Goal: Task Accomplishment & Management: Manage account settings

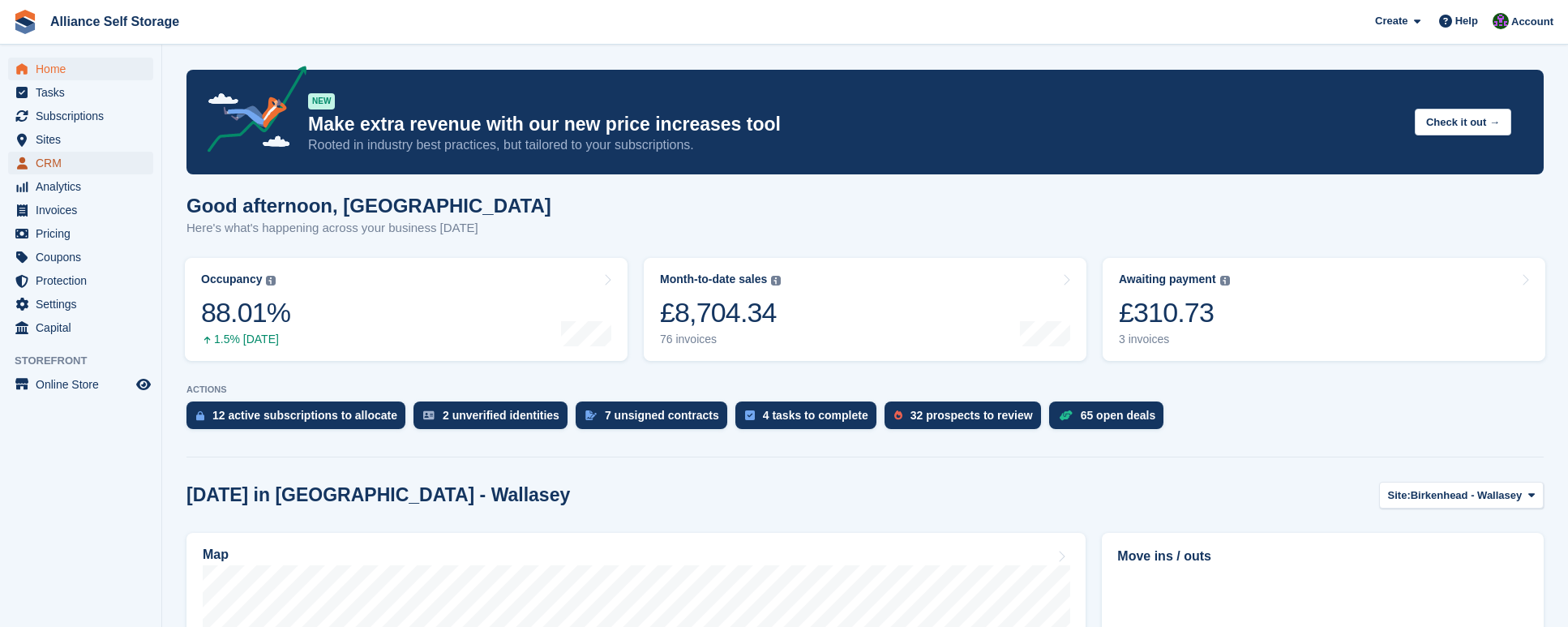
click at [102, 161] on span "CRM" at bounding box center [84, 163] width 97 height 23
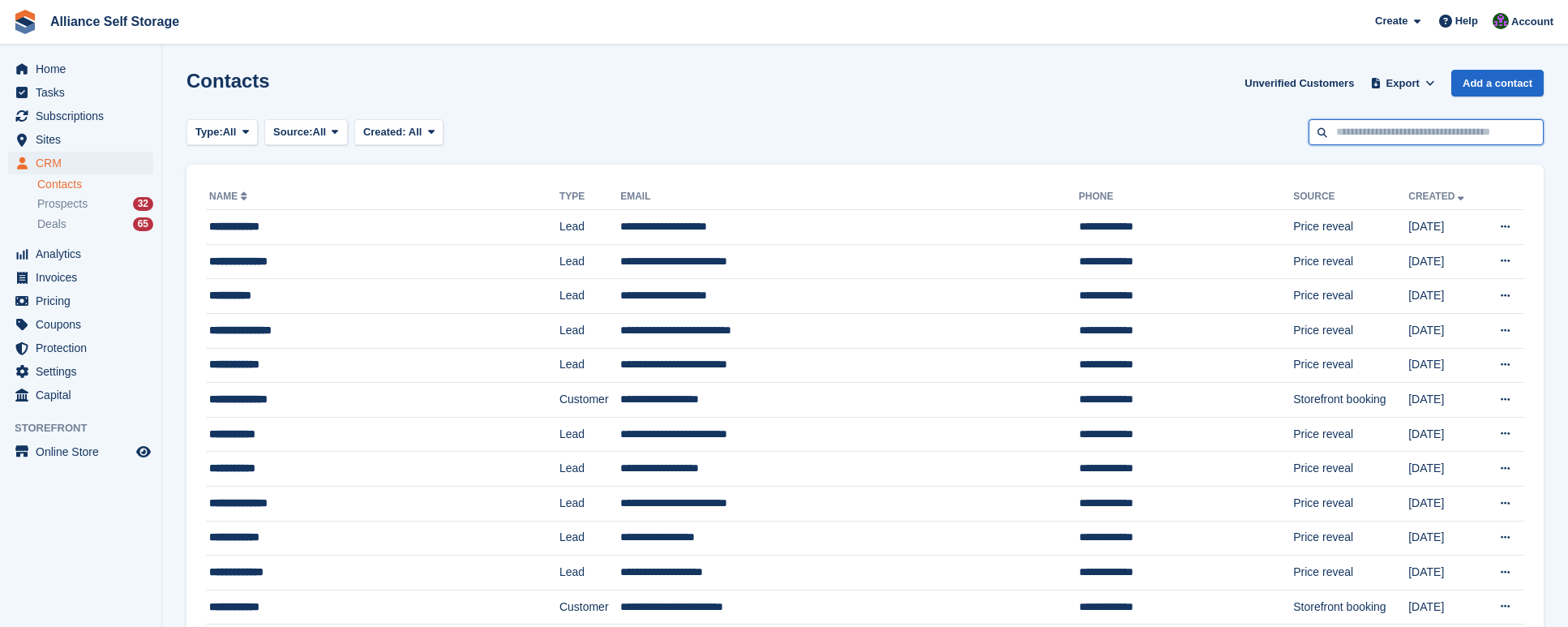
click at [1372, 135] on input "text" at bounding box center [1426, 132] width 235 height 27
type input "*****"
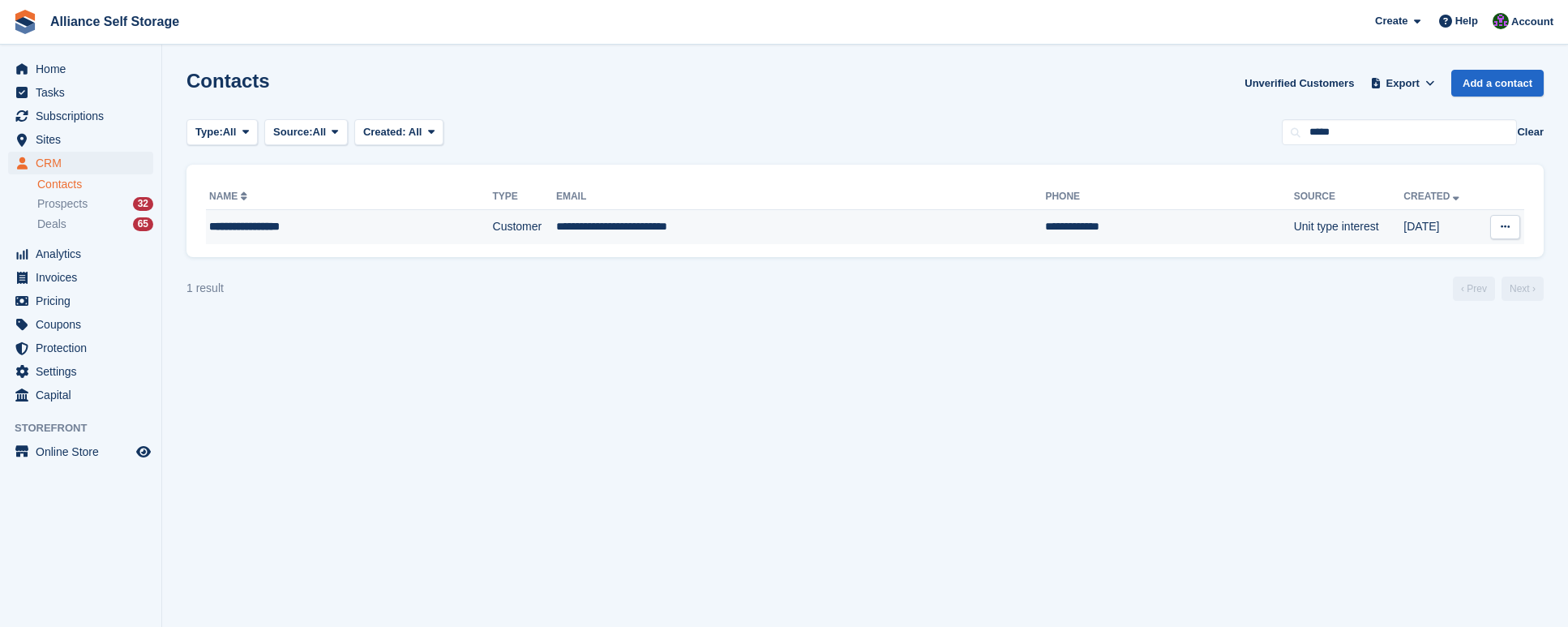
click at [824, 233] on td "**********" at bounding box center [801, 227] width 489 height 34
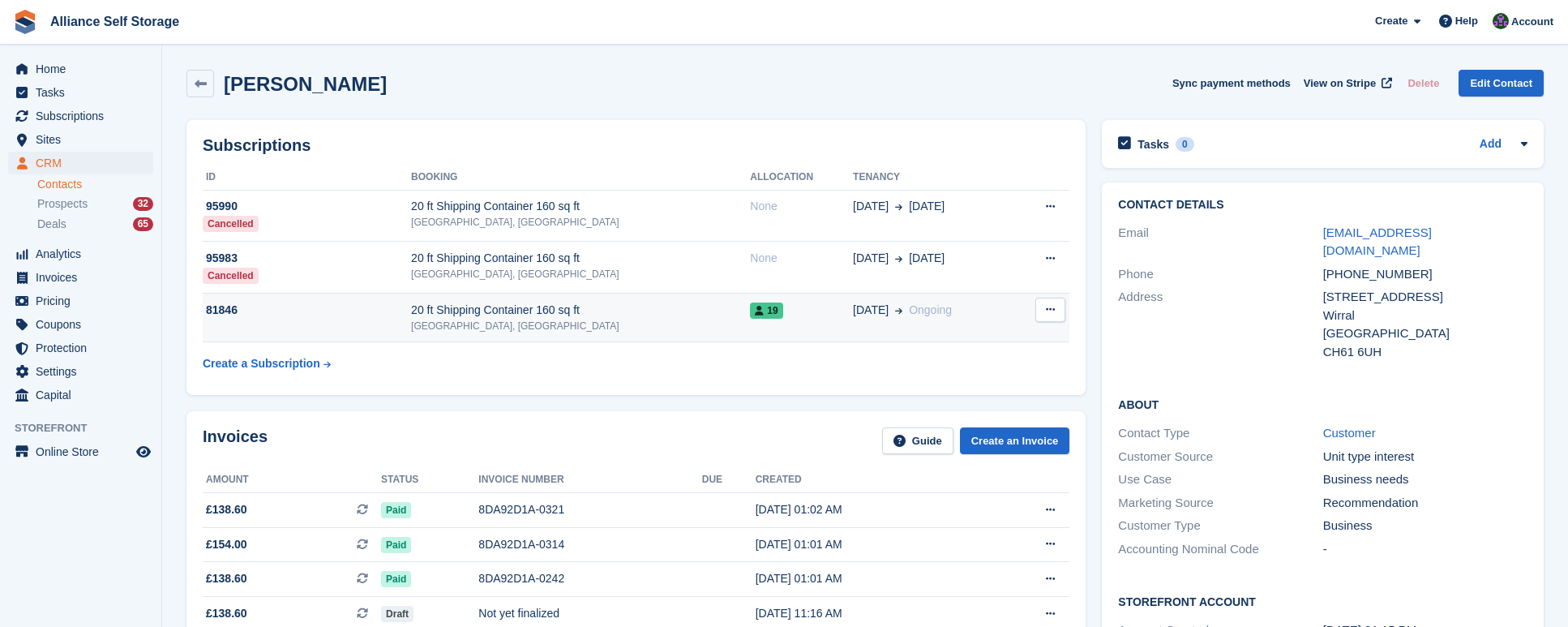
click at [643, 325] on div "[GEOGRAPHIC_DATA], [GEOGRAPHIC_DATA]" at bounding box center [581, 326] width 339 height 14
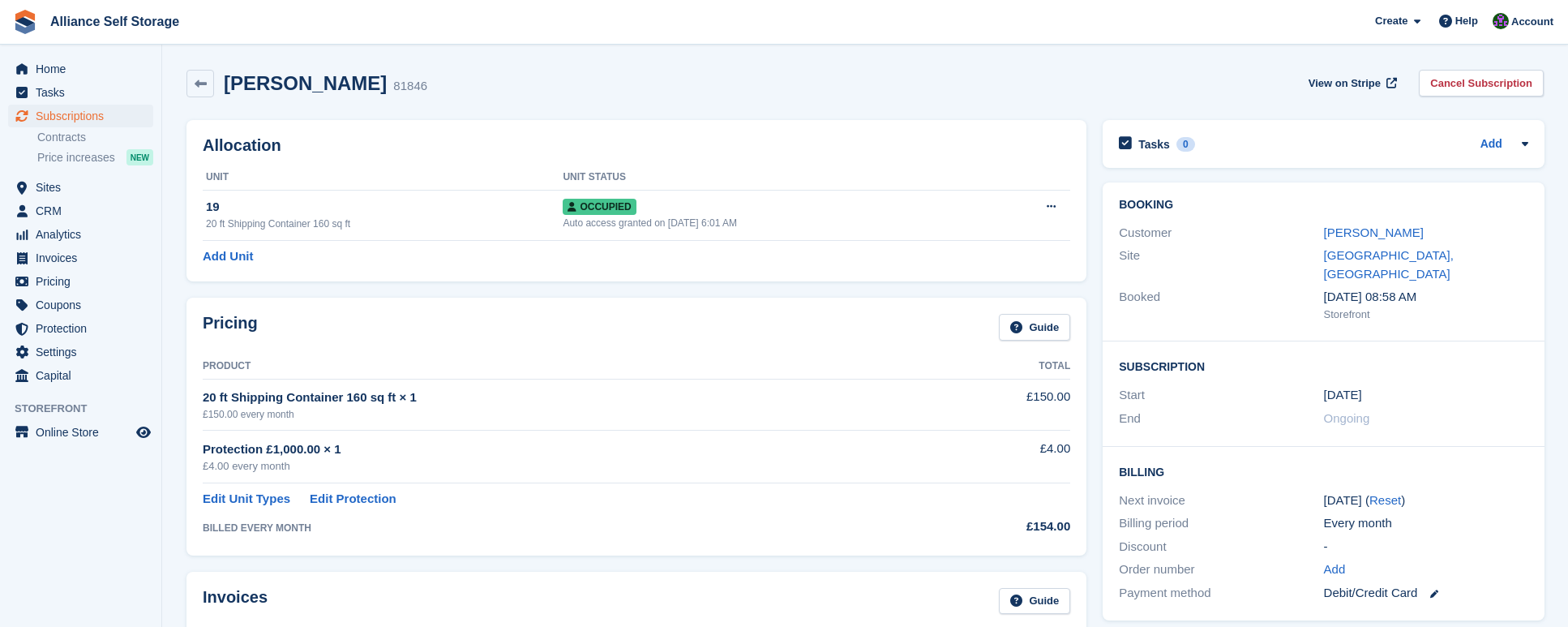
scroll to position [324, 0]
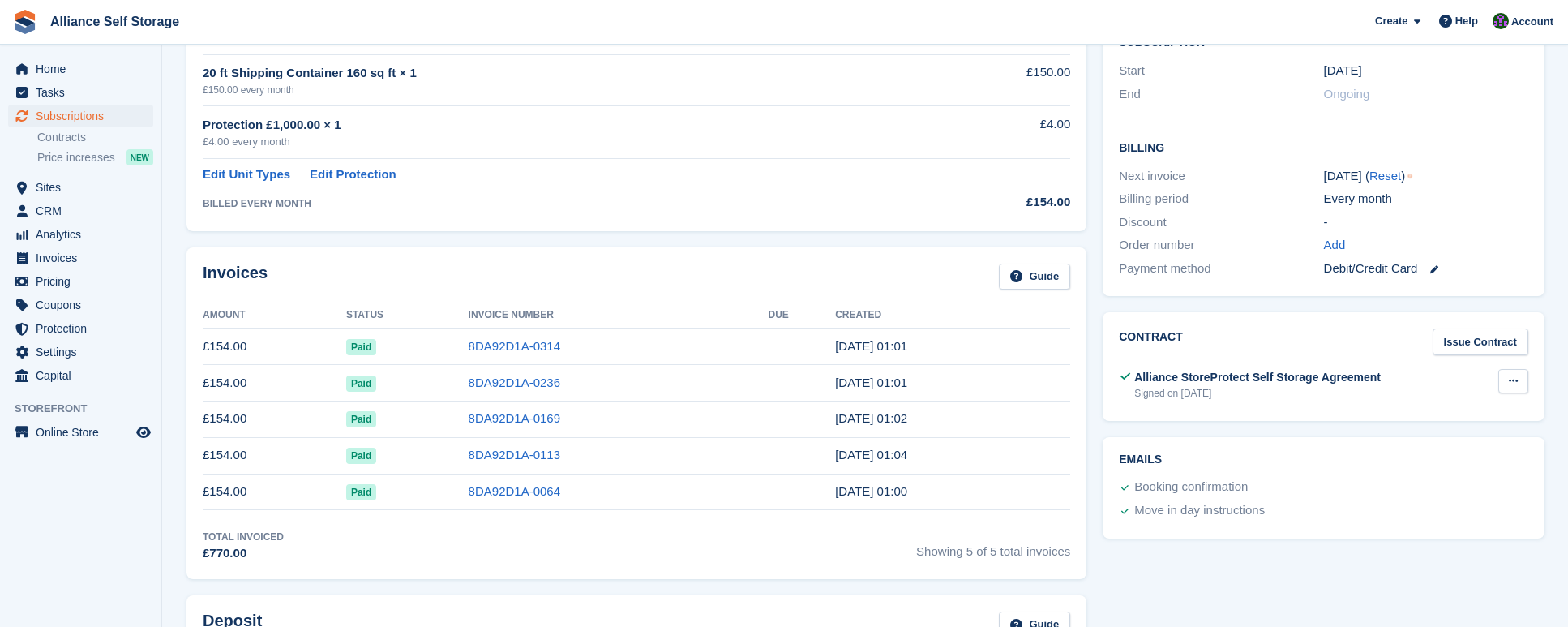
click at [1518, 369] on button at bounding box center [1514, 381] width 30 height 24
click at [1419, 424] on p "Download" at bounding box center [1450, 434] width 141 height 21
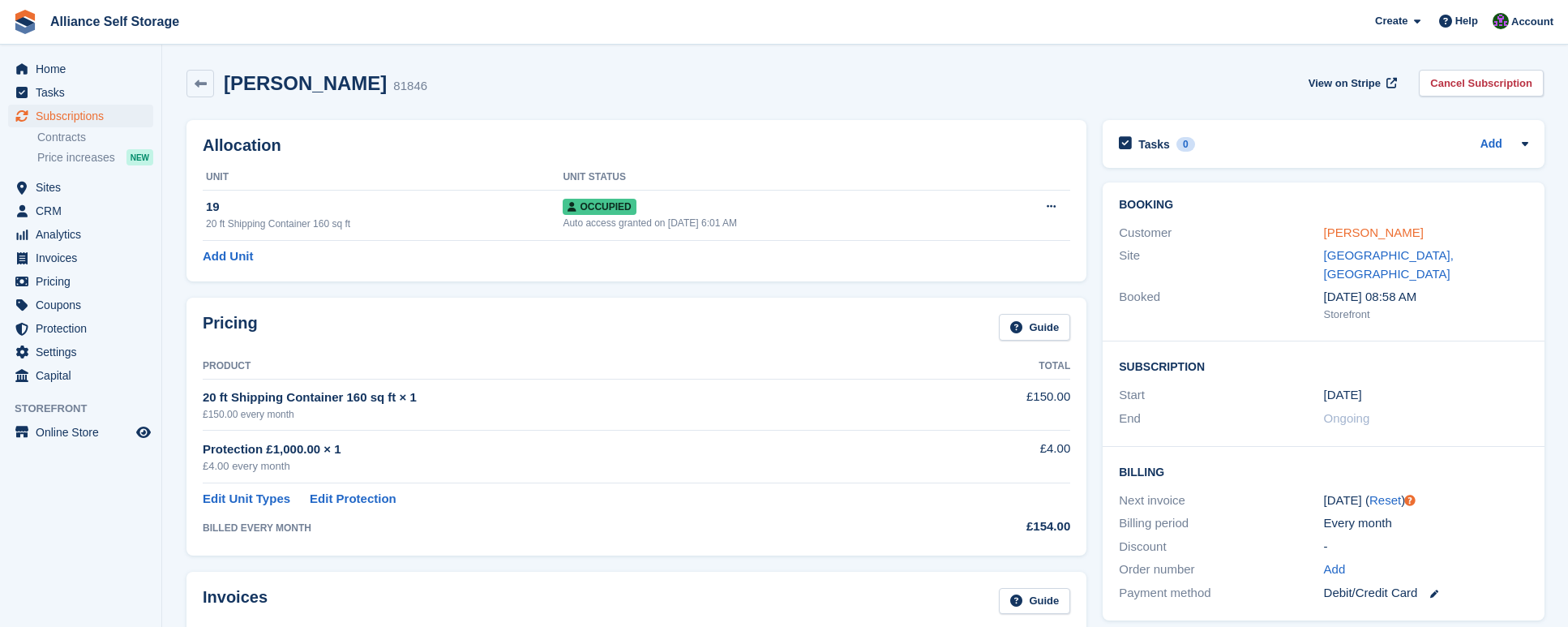
click at [1398, 236] on link "Jason Hutchinson" at bounding box center [1374, 232] width 100 height 14
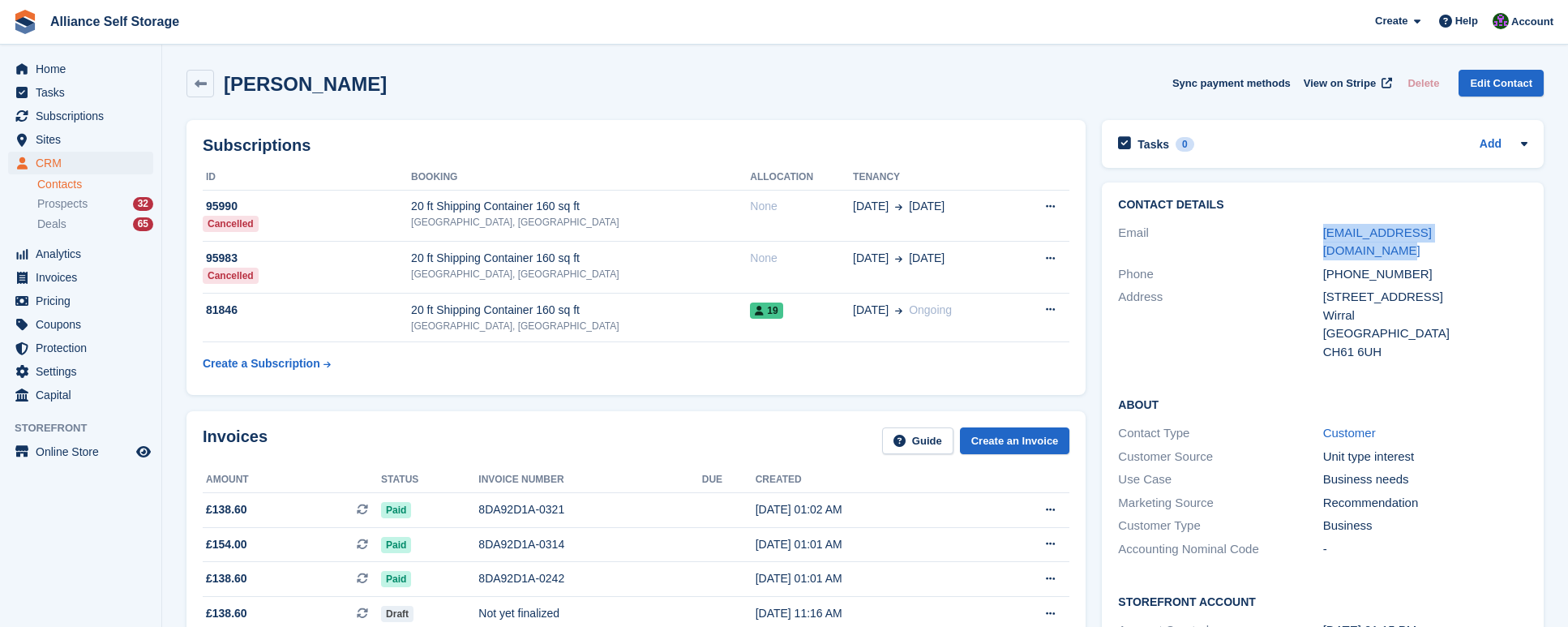
drag, startPoint x: 1506, startPoint y: 236, endPoint x: 1271, endPoint y: 241, distance: 235.1
click at [1271, 241] on div "Email jasonhutchinson72@yahoo.com" at bounding box center [1322, 241] width 409 height 41
copy div "jasonhutchinson72@yahoo.com"
click at [1079, 98] on div "Jason Hutchinson Sync payment methods View on Stripe Delete Edit Contact" at bounding box center [865, 87] width 1374 height 51
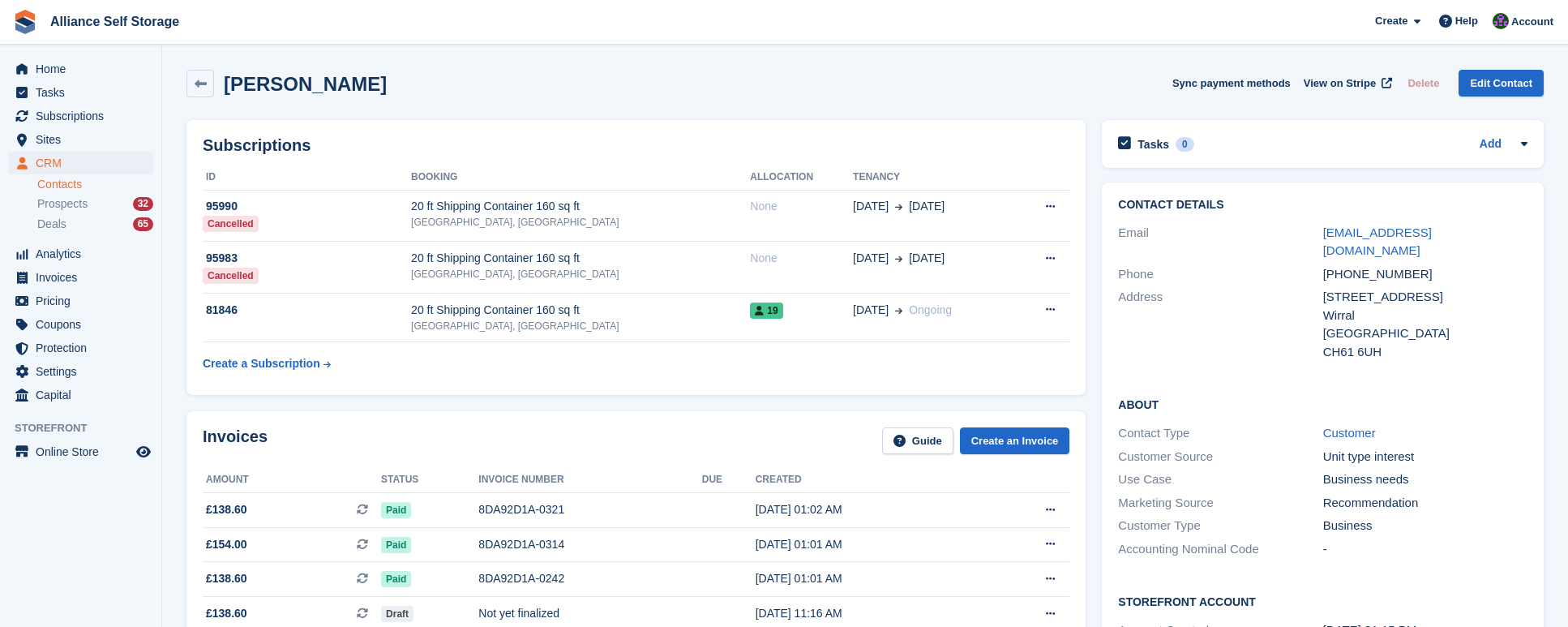
click at [1132, 62] on div "Jason Hutchinson Sync payment methods View on Stripe Delete Edit Contact" at bounding box center [865, 87] width 1374 height 51
click at [208, 87] on link at bounding box center [200, 84] width 28 height 28
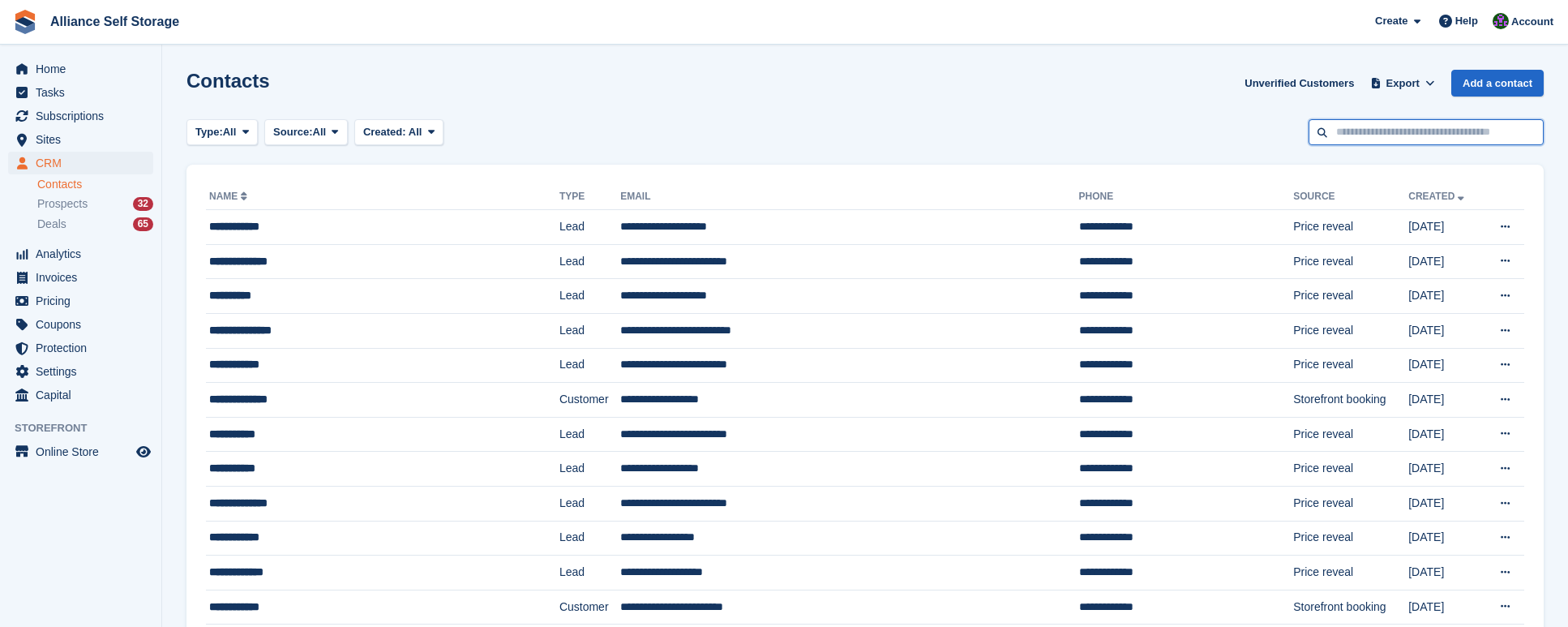
click at [1401, 135] on input "text" at bounding box center [1426, 132] width 235 height 27
type input "**********"
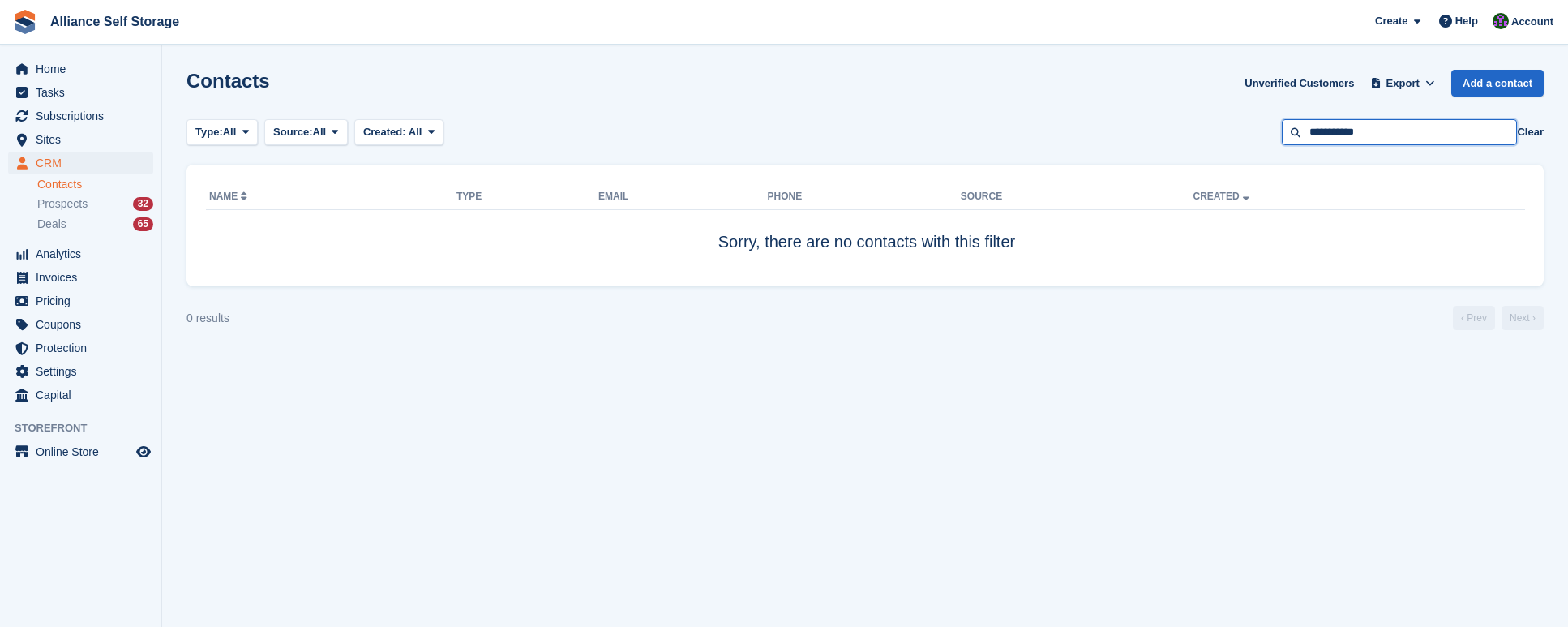
click at [1344, 131] on input "**********" at bounding box center [1399, 132] width 235 height 27
type input "**********"
click at [1430, 127] on input "**********" at bounding box center [1399, 132] width 235 height 27
click at [1534, 135] on button "Clear" at bounding box center [1531, 132] width 27 height 16
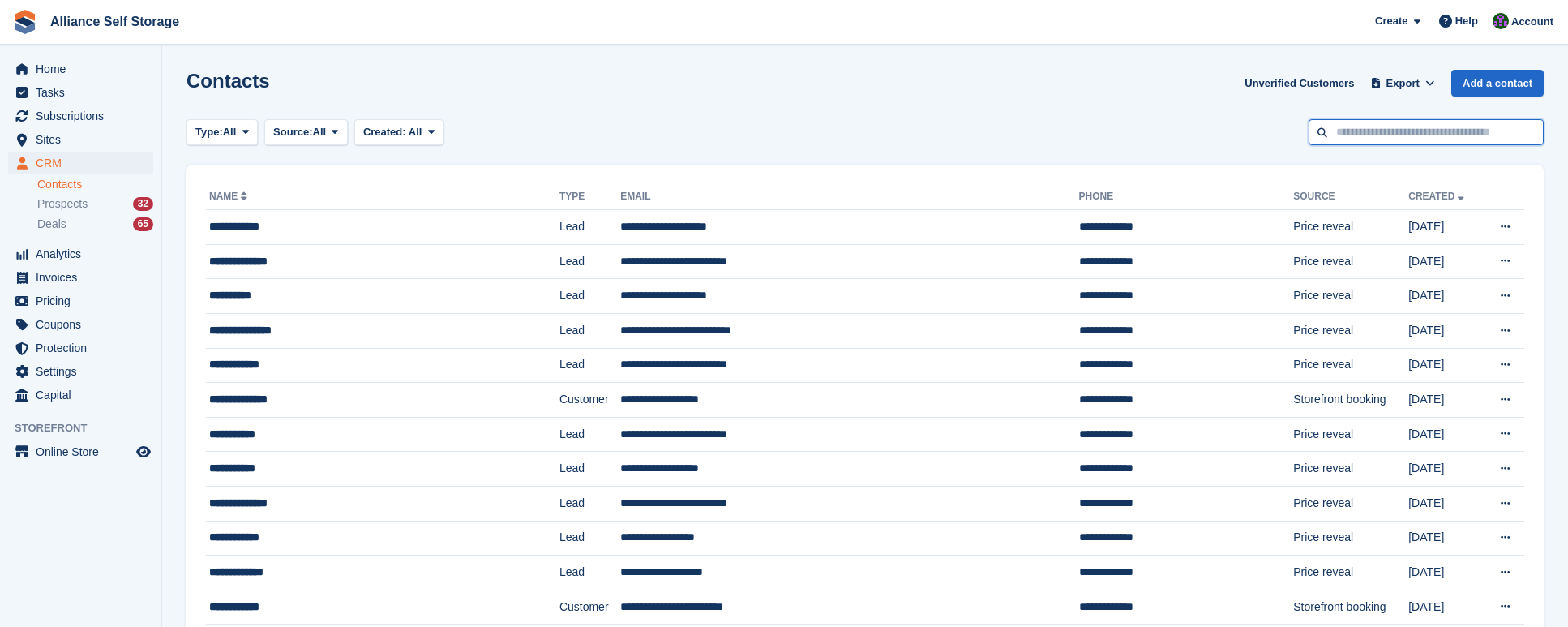
click at [1397, 129] on input "text" at bounding box center [1426, 132] width 235 height 27
type input "**********"
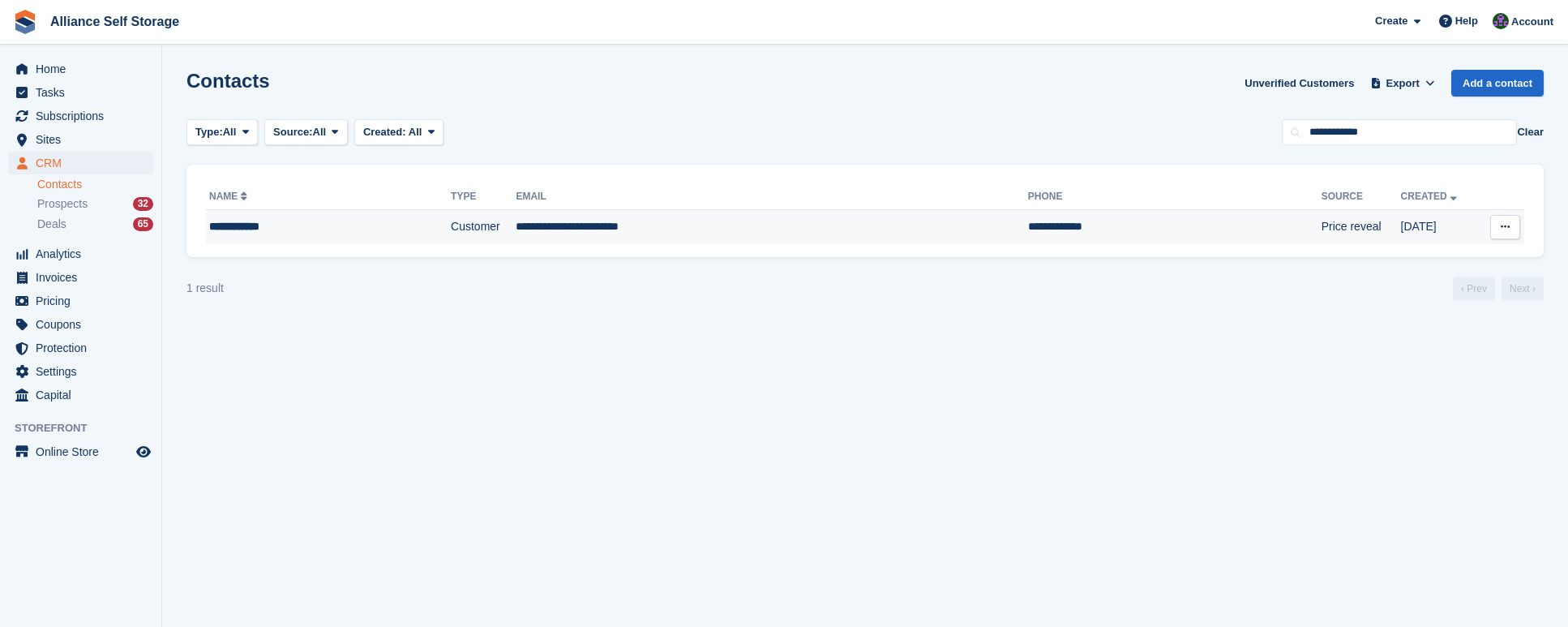
click at [613, 220] on td "**********" at bounding box center [771, 227] width 511 height 34
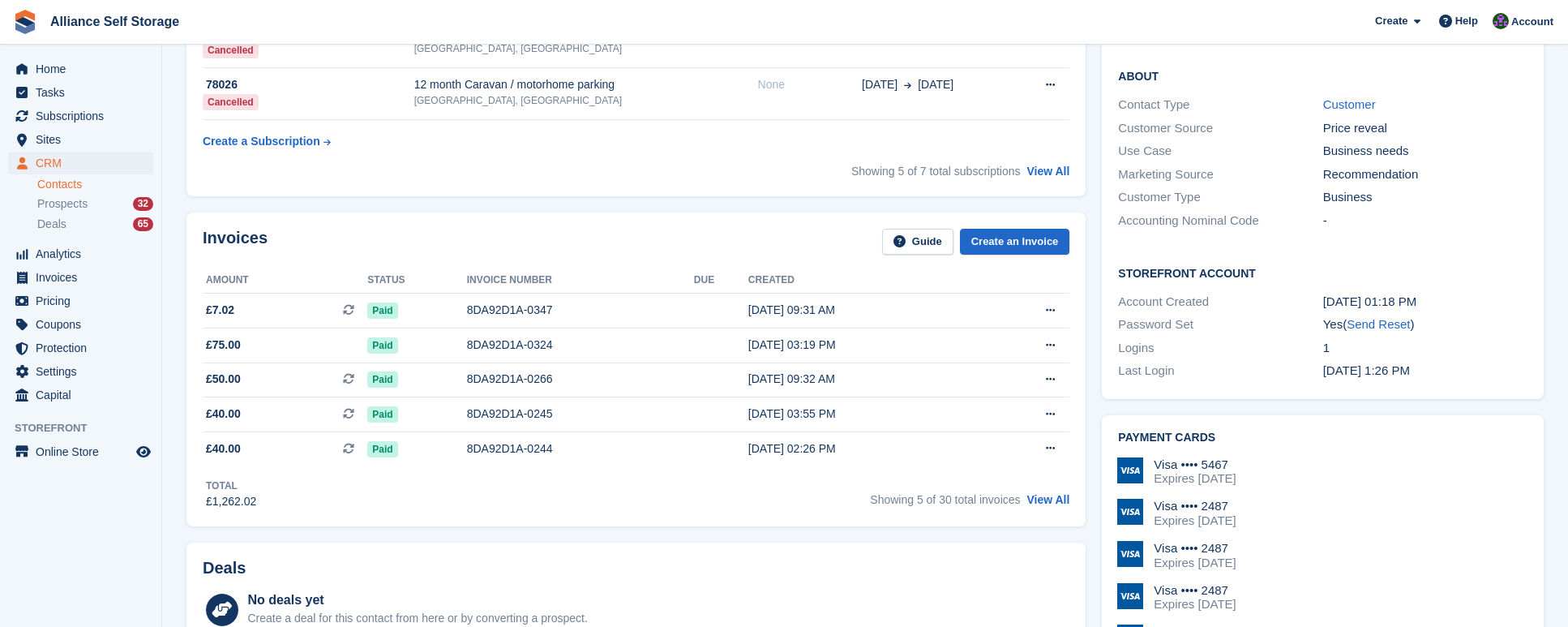
scroll to position [324, 0]
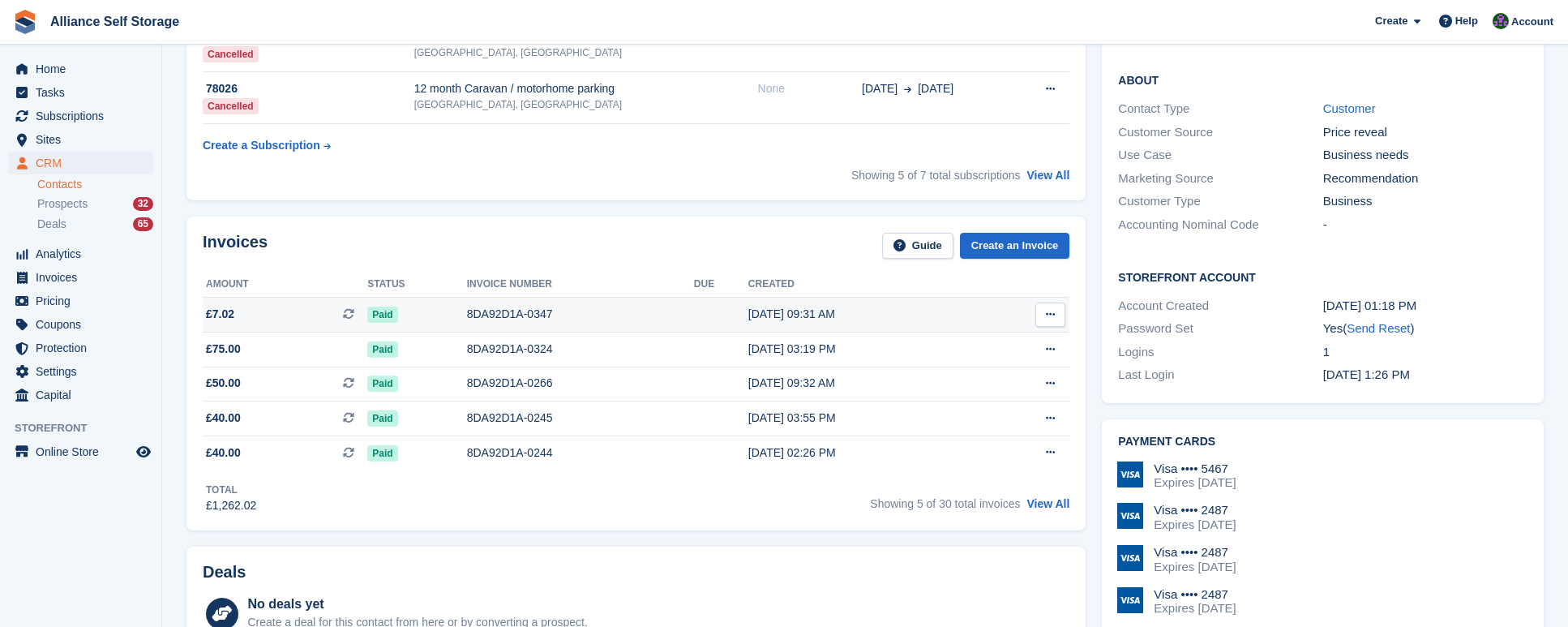
click at [694, 323] on td at bounding box center [721, 315] width 54 height 35
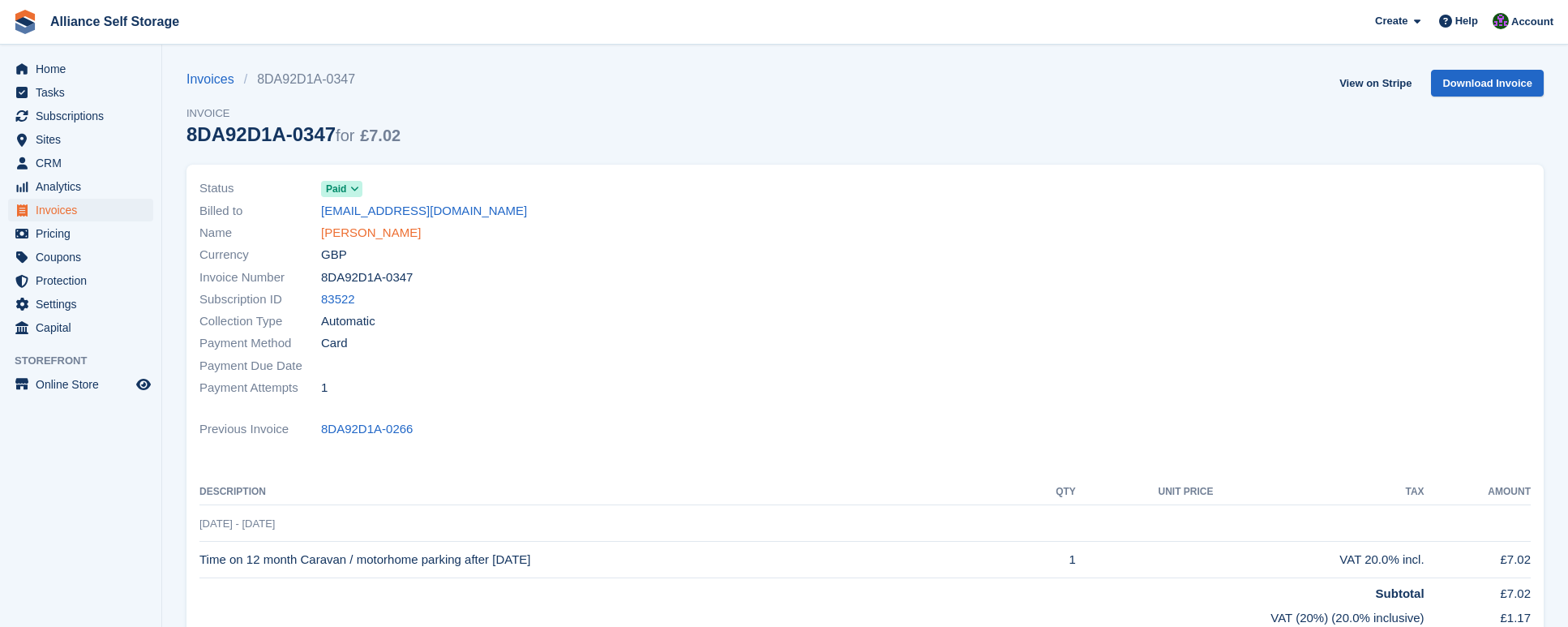
click at [352, 239] on link "[PERSON_NAME]" at bounding box center [370, 233] width 100 height 19
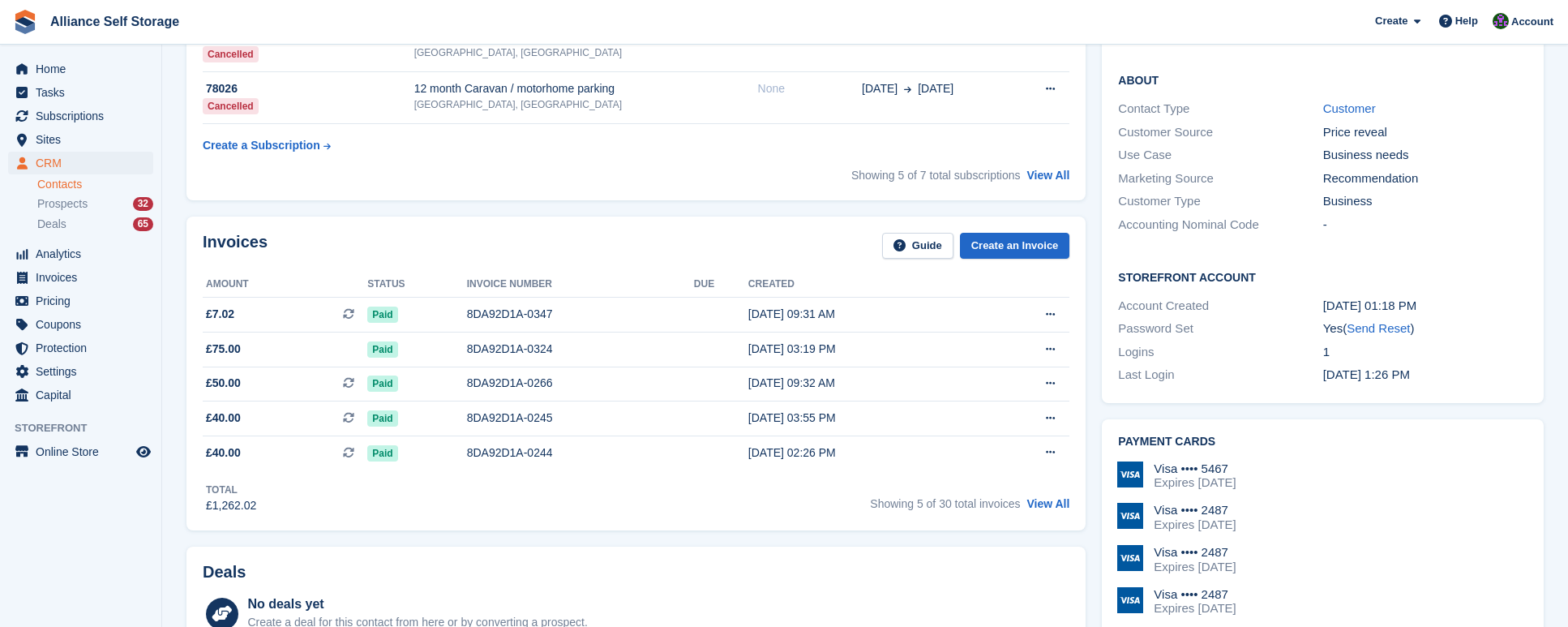
scroll to position [405, 0]
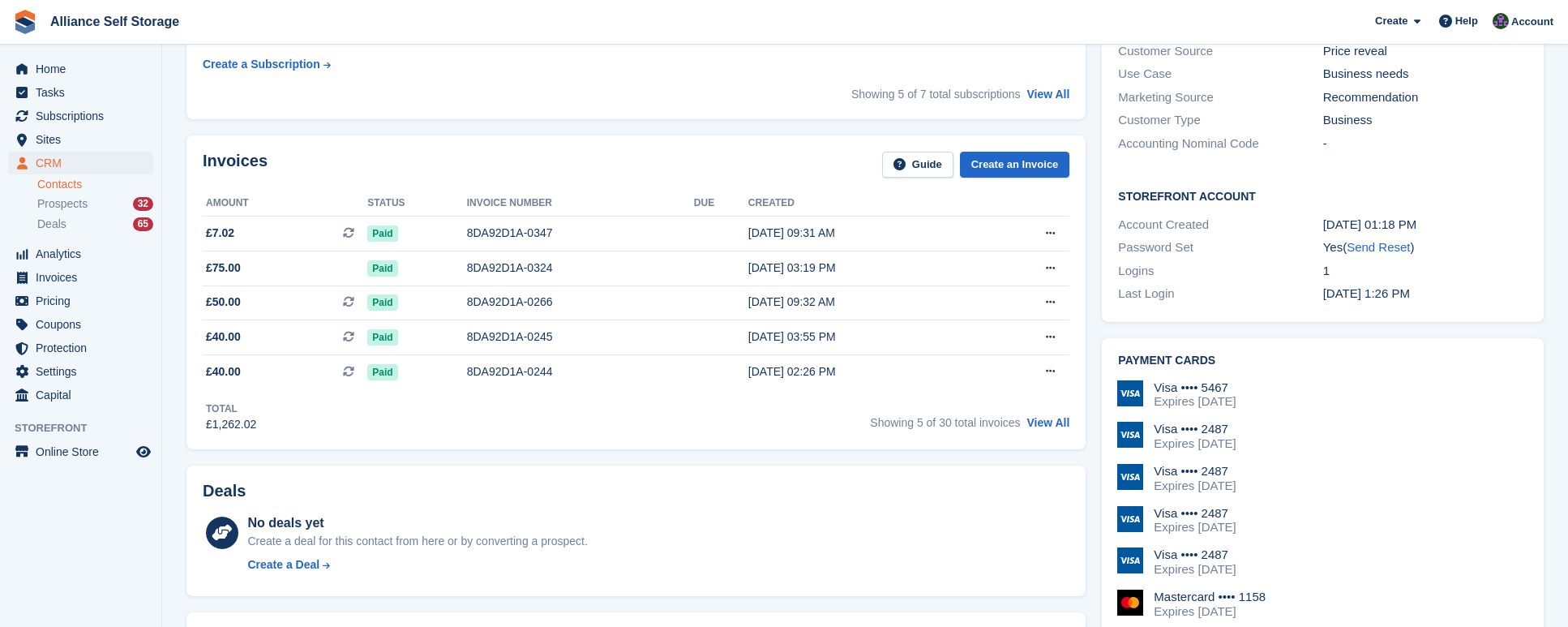
click at [880, 182] on div "Invoices Guide Create an Invoice" at bounding box center [635, 170] width 867 height 36
click at [444, 296] on div "Paid" at bounding box center [416, 302] width 99 height 17
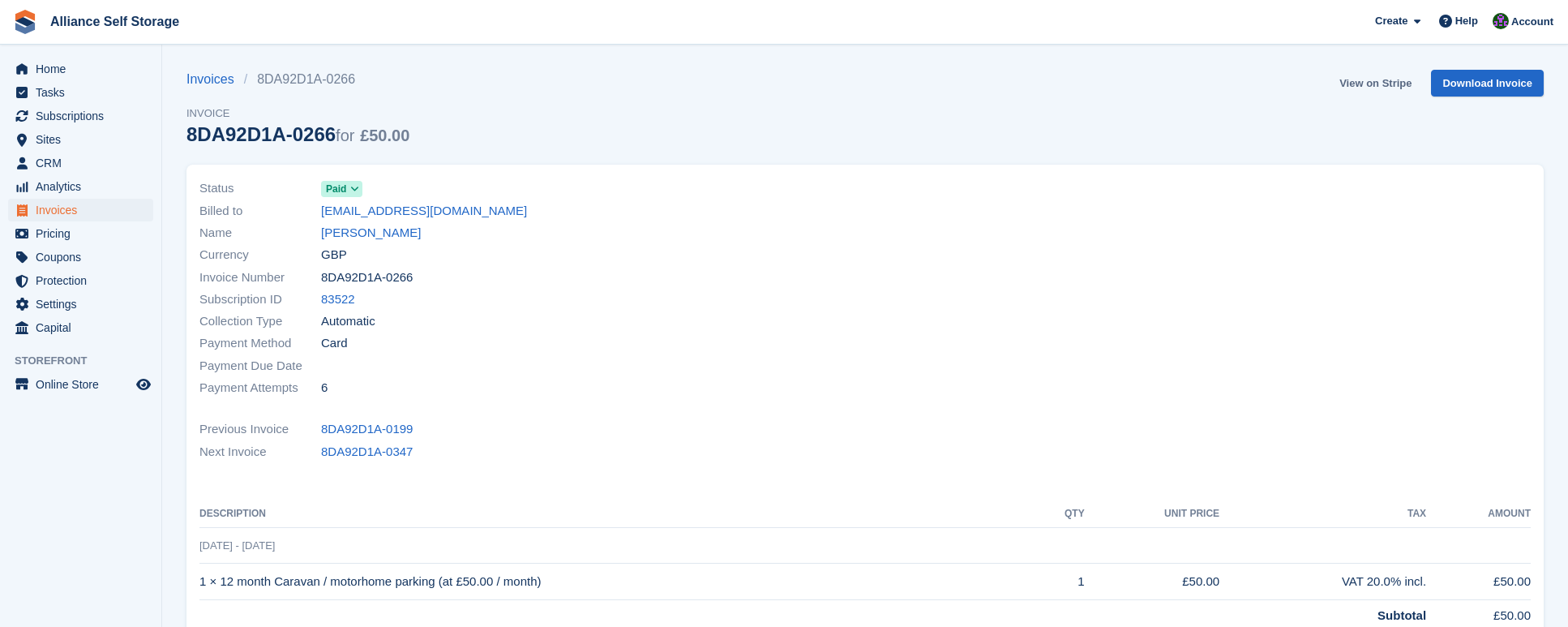
click at [1371, 82] on link "View on Stripe" at bounding box center [1376, 84] width 85 height 27
click at [365, 232] on link "[PERSON_NAME]" at bounding box center [370, 233] width 100 height 19
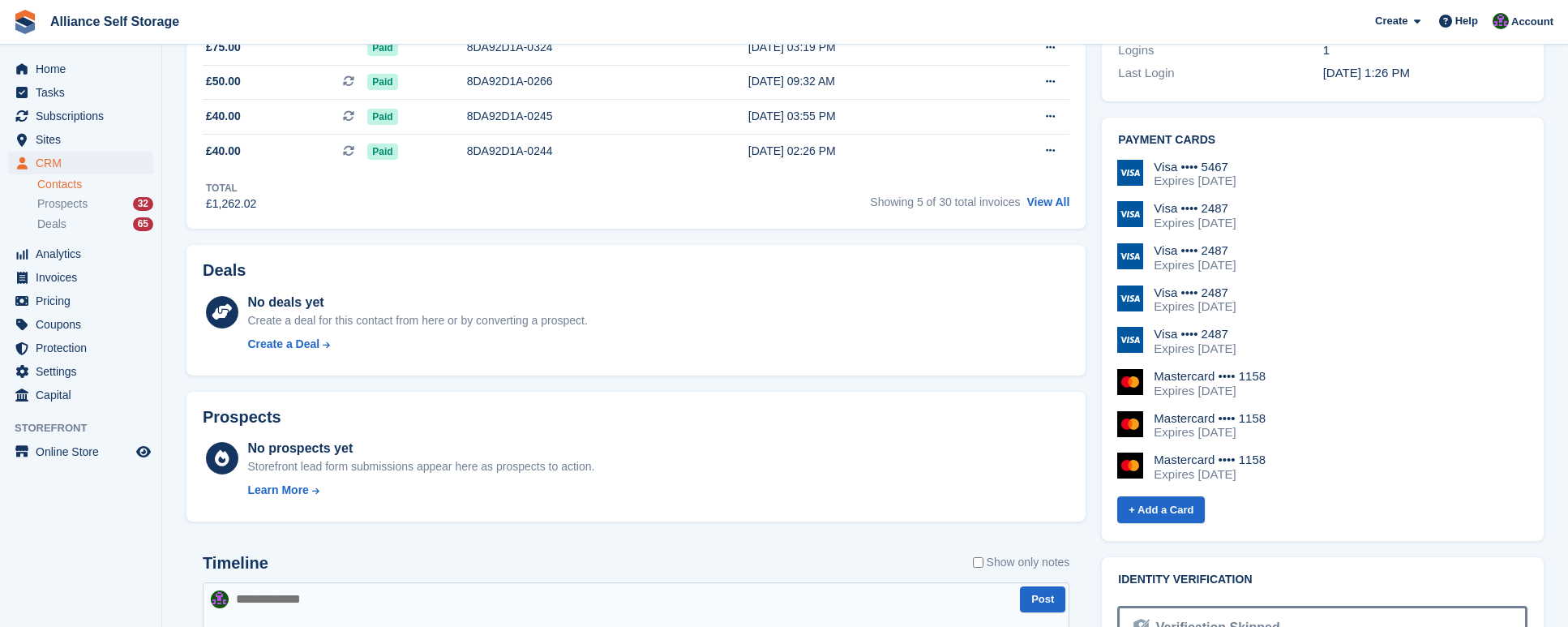
scroll to position [577, 0]
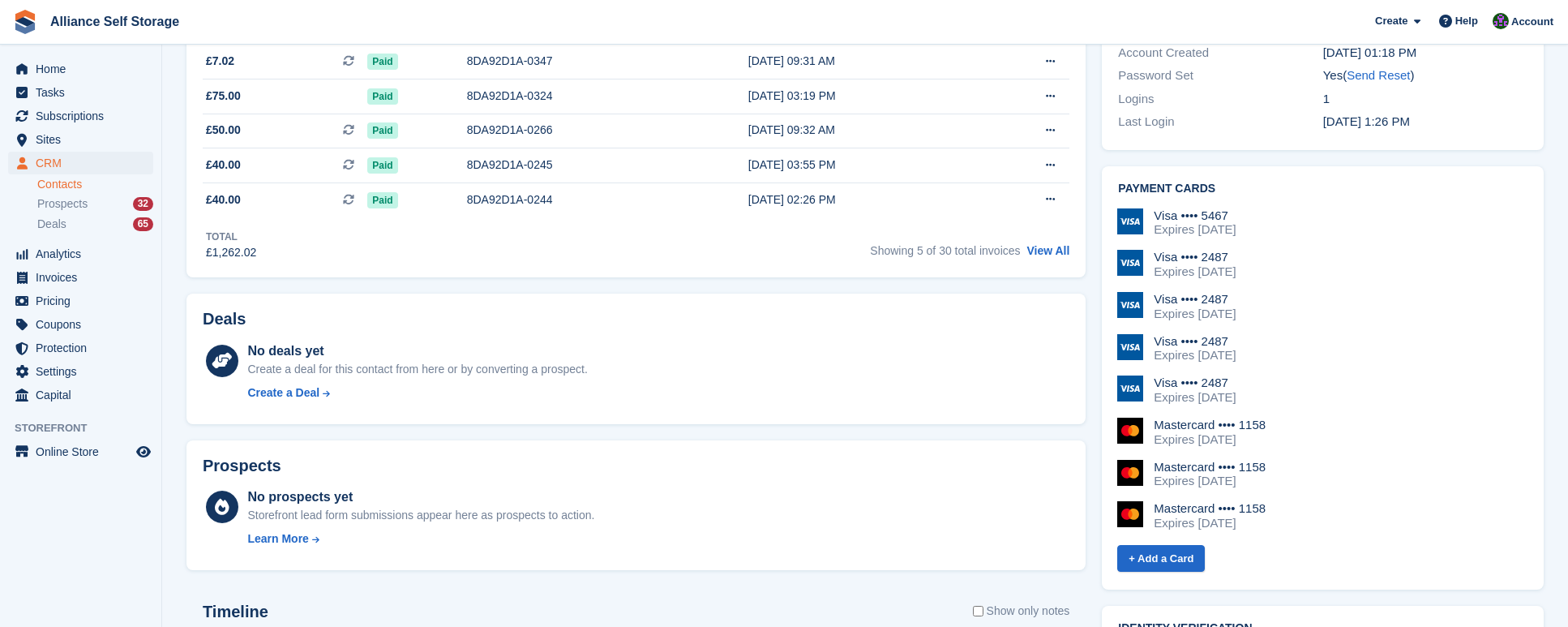
drag, startPoint x: 1230, startPoint y: 239, endPoint x: 1203, endPoint y: 241, distance: 27.1
click at [1203, 250] on div "Visa •••• 2487" at bounding box center [1194, 257] width 82 height 14
click at [1235, 250] on div "Visa •••• 2487" at bounding box center [1194, 257] width 82 height 14
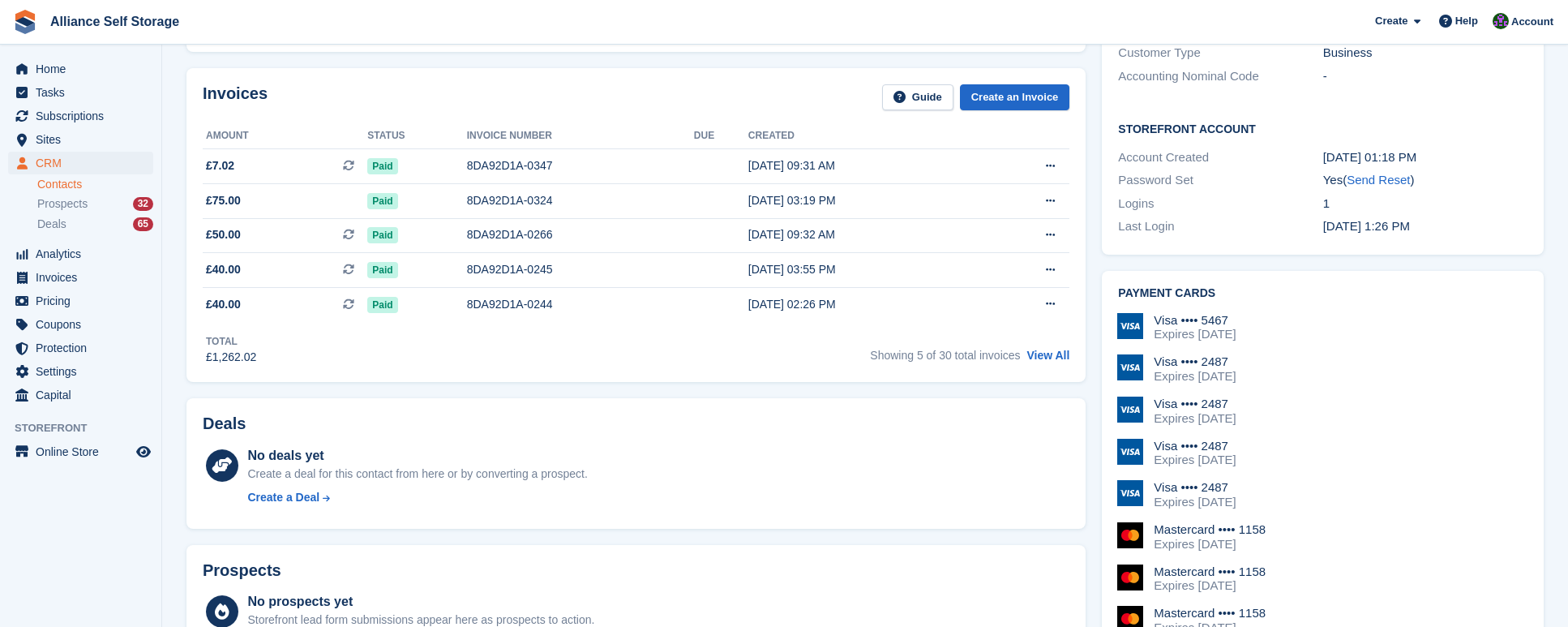
scroll to position [485, 0]
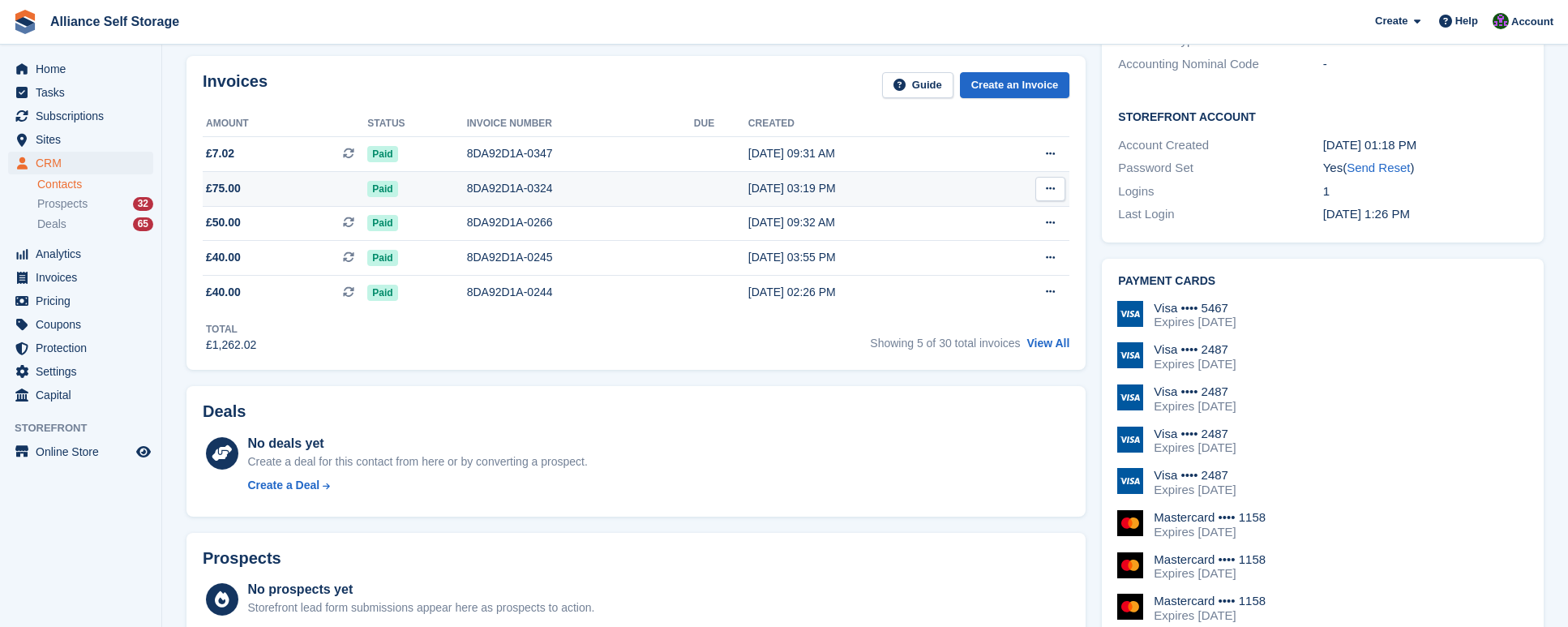
click at [511, 202] on td "8DA92D1A-0324" at bounding box center [580, 188] width 227 height 35
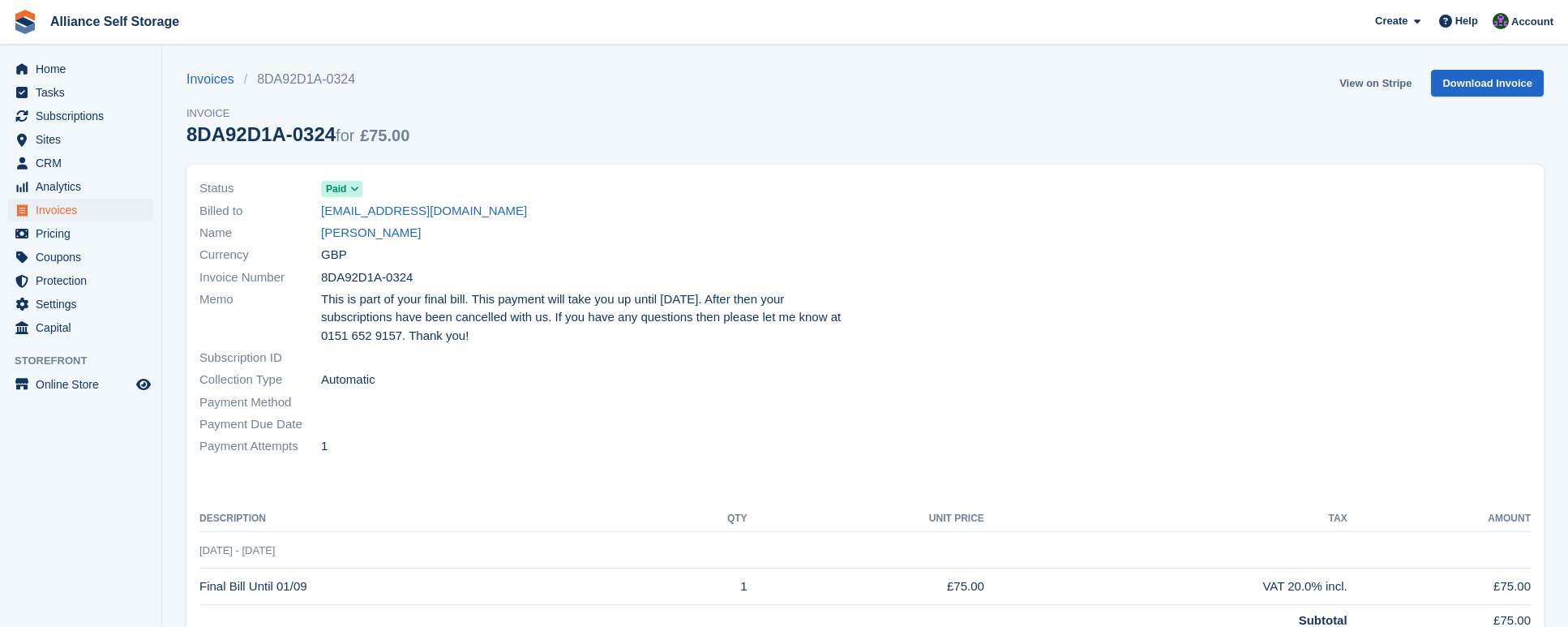
click at [1390, 93] on link "View on Stripe" at bounding box center [1376, 84] width 85 height 27
click at [364, 236] on link "[PERSON_NAME]" at bounding box center [370, 233] width 100 height 19
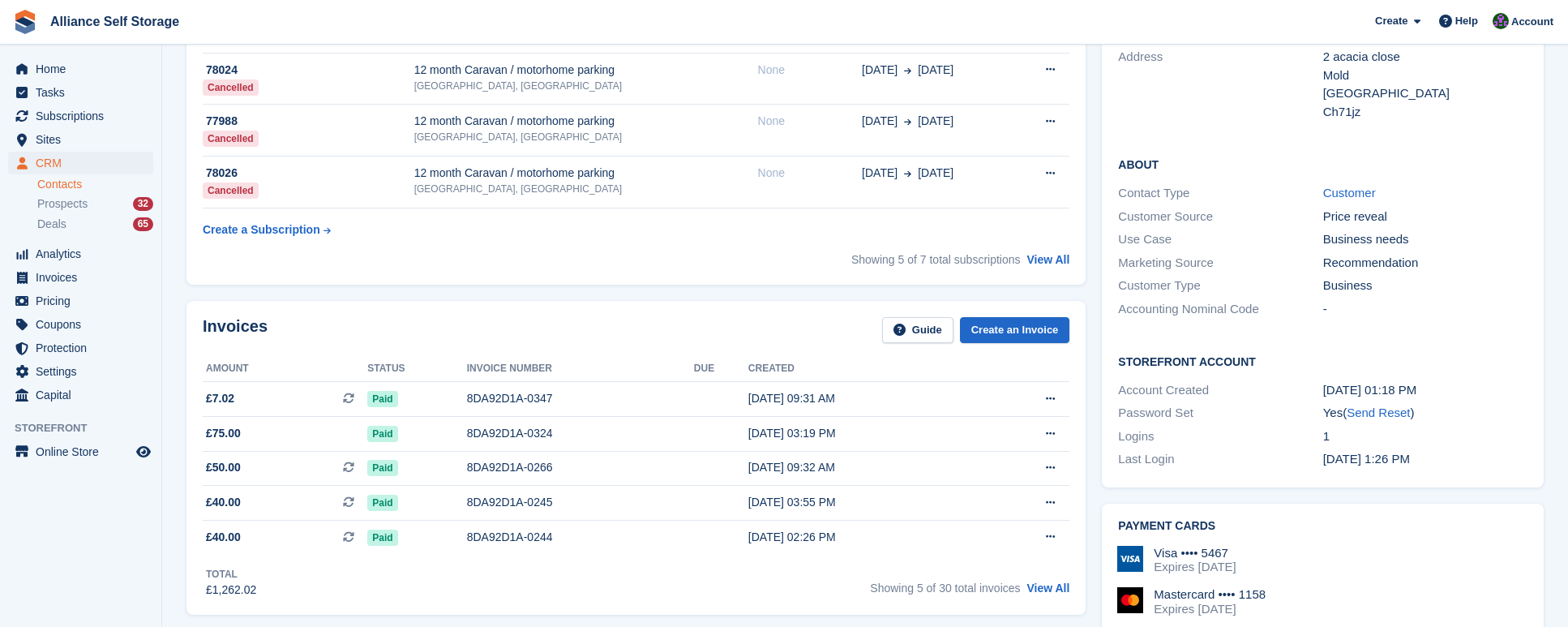
scroll to position [243, 0]
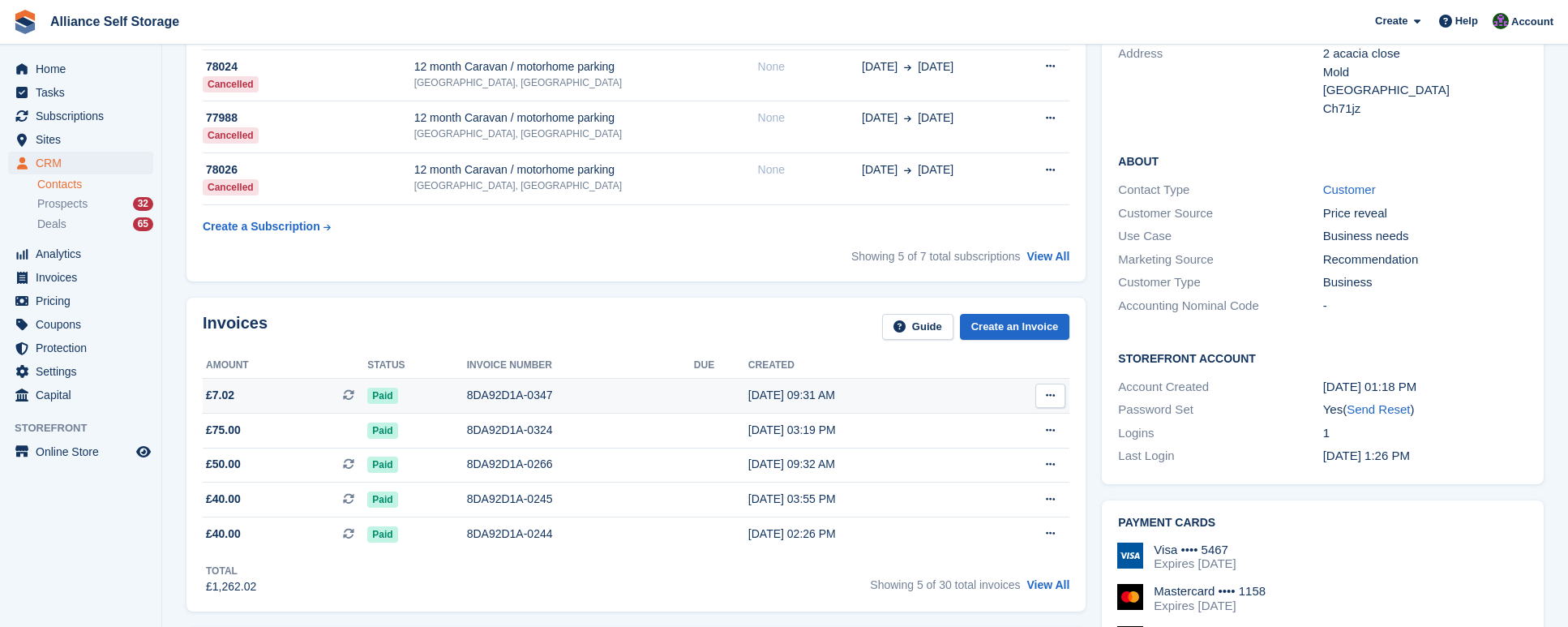
click at [475, 399] on div "8DA92D1A-0347" at bounding box center [580, 395] width 227 height 17
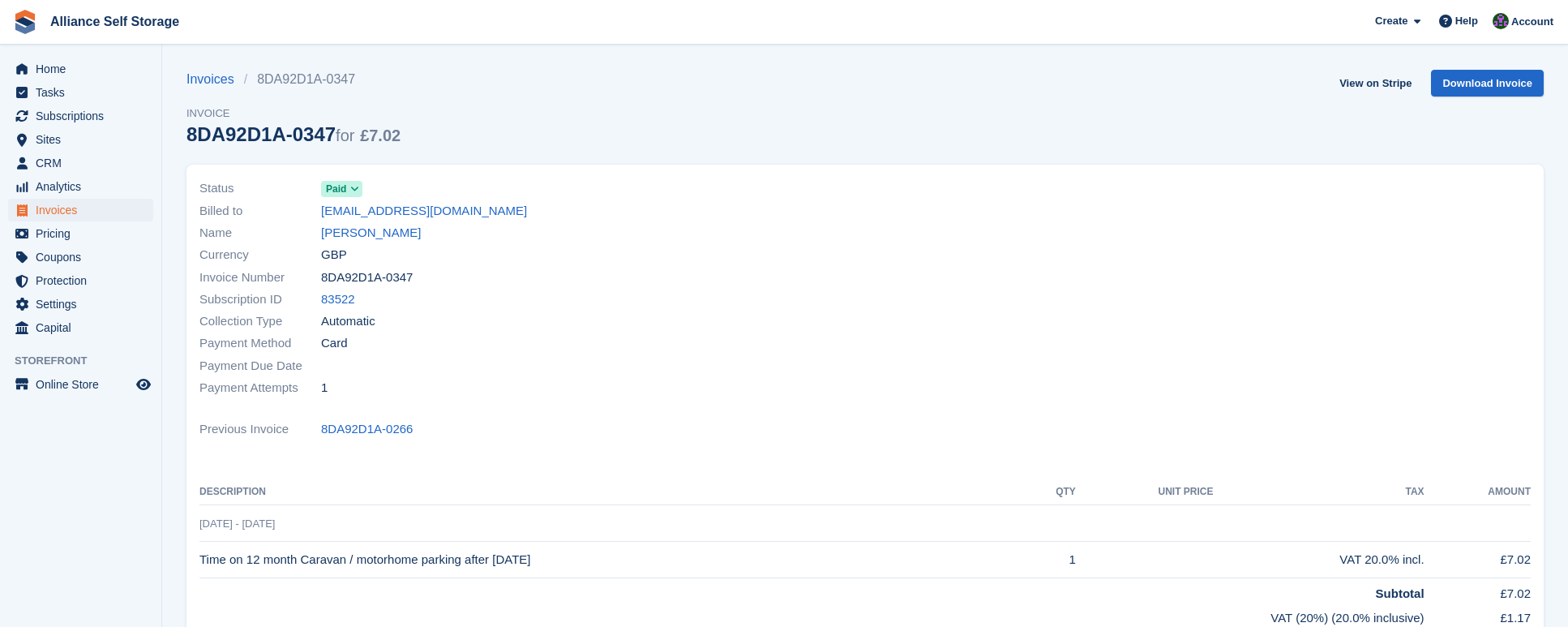
click at [354, 192] on icon at bounding box center [354, 189] width 9 height 10
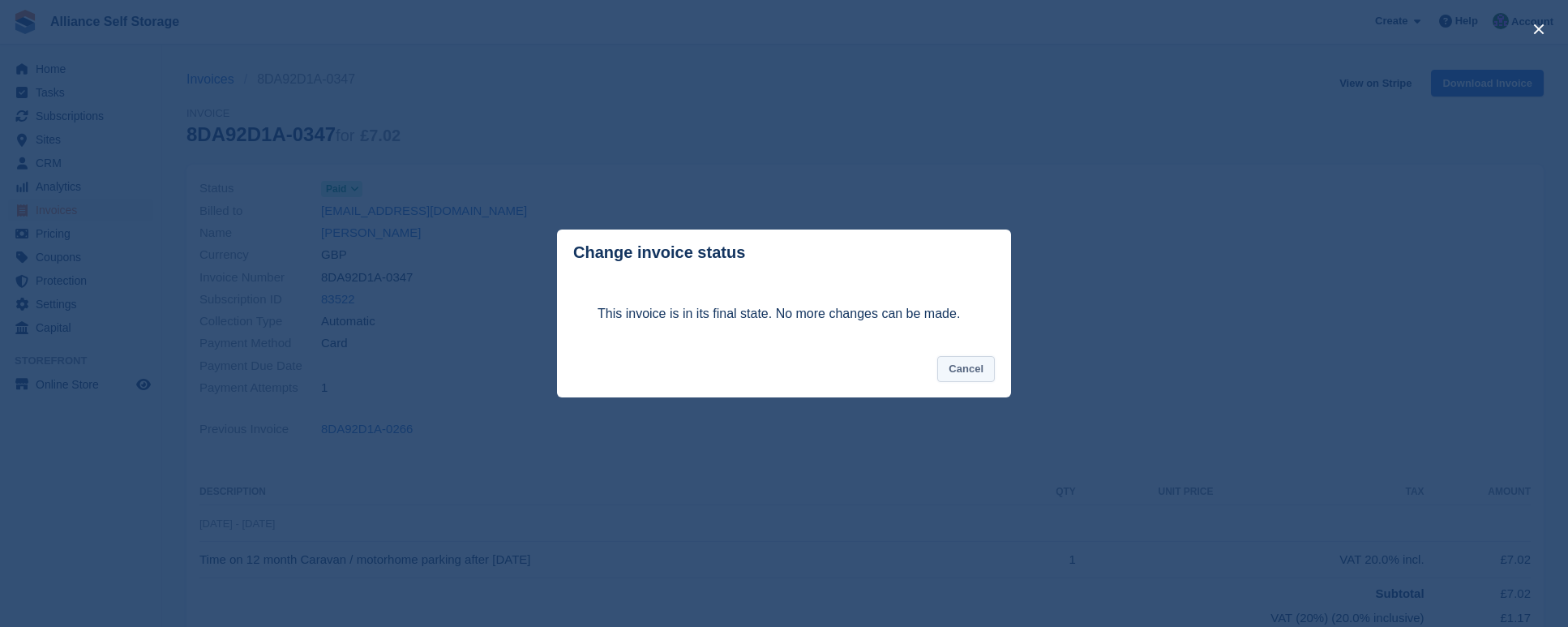
click at [949, 361] on button "Cancel" at bounding box center [966, 370] width 57 height 27
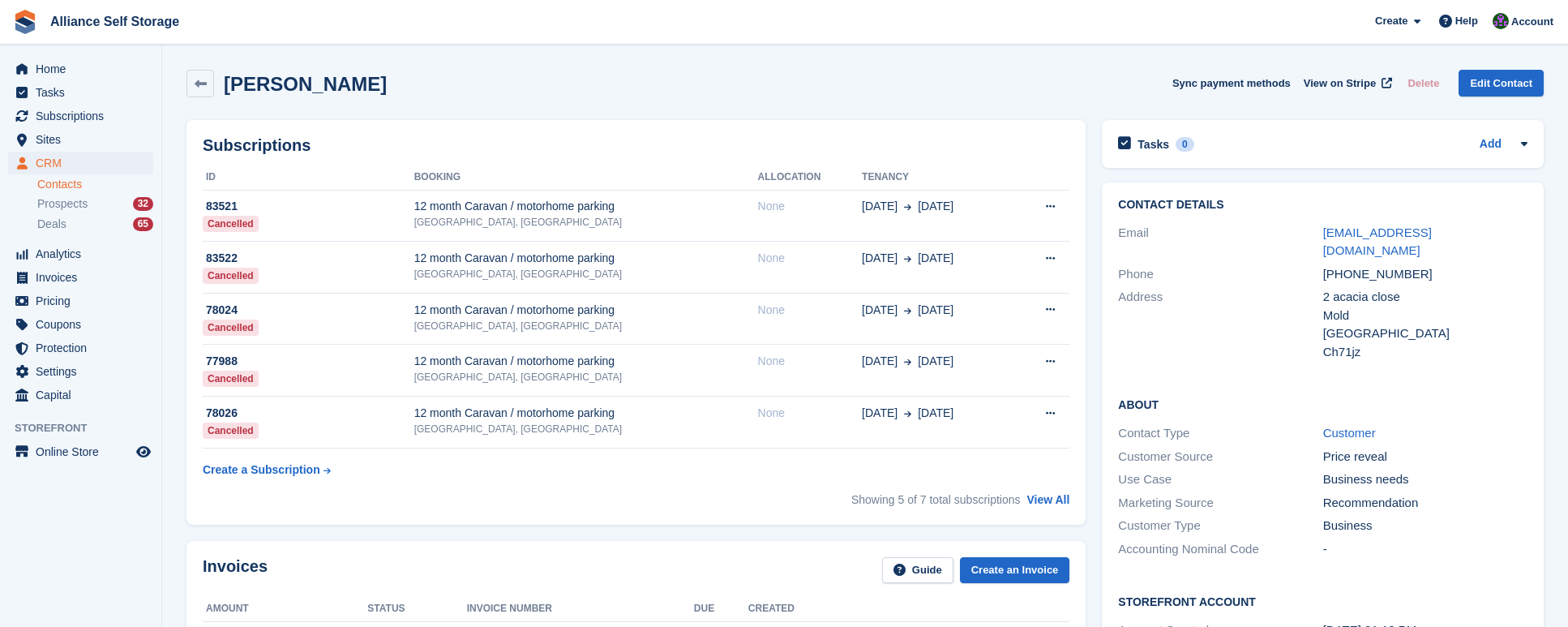
scroll to position [324, 0]
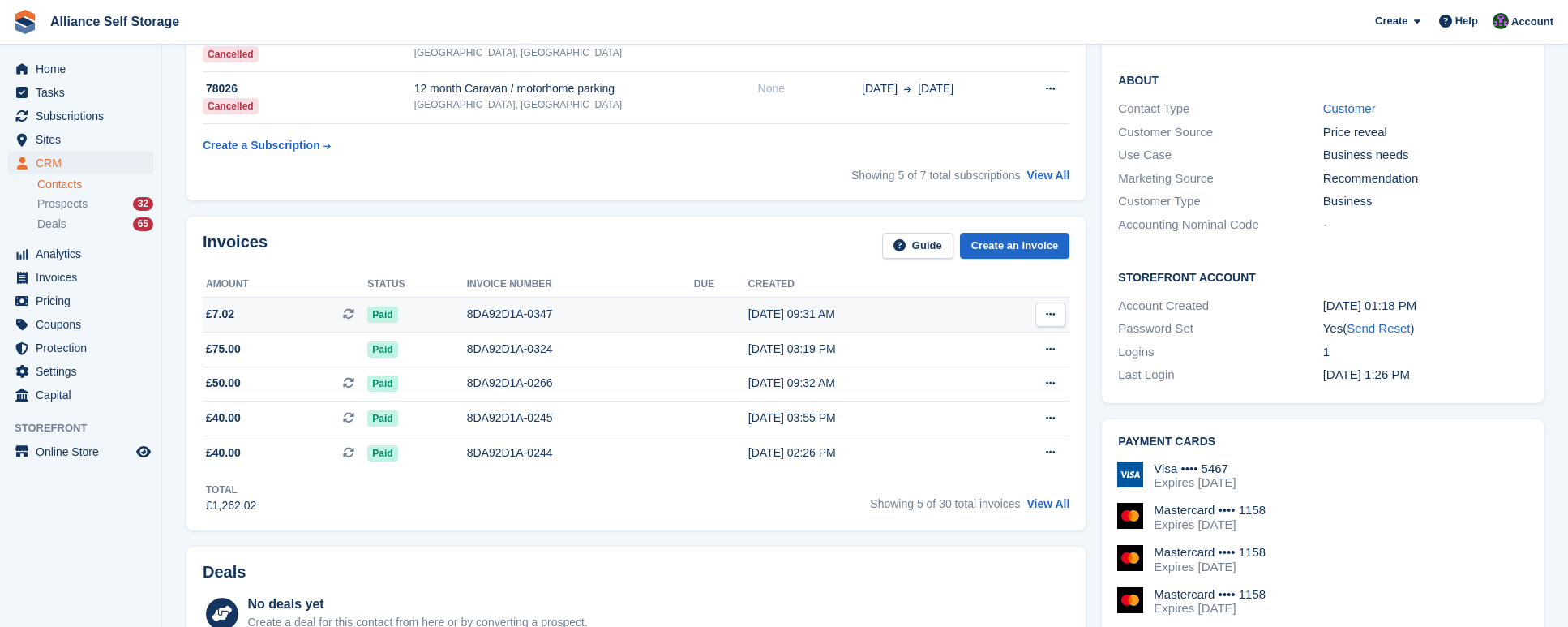
click at [1057, 314] on button at bounding box center [1051, 314] width 30 height 24
click at [746, 549] on div "Deals No deals yet Create a deal for this contact from here or by converting a …" at bounding box center [636, 612] width 900 height 131
click at [273, 305] on td "£7.02 This is a recurring subscription invoice. This is a recurring subscriptio…" at bounding box center [284, 315] width 165 height 35
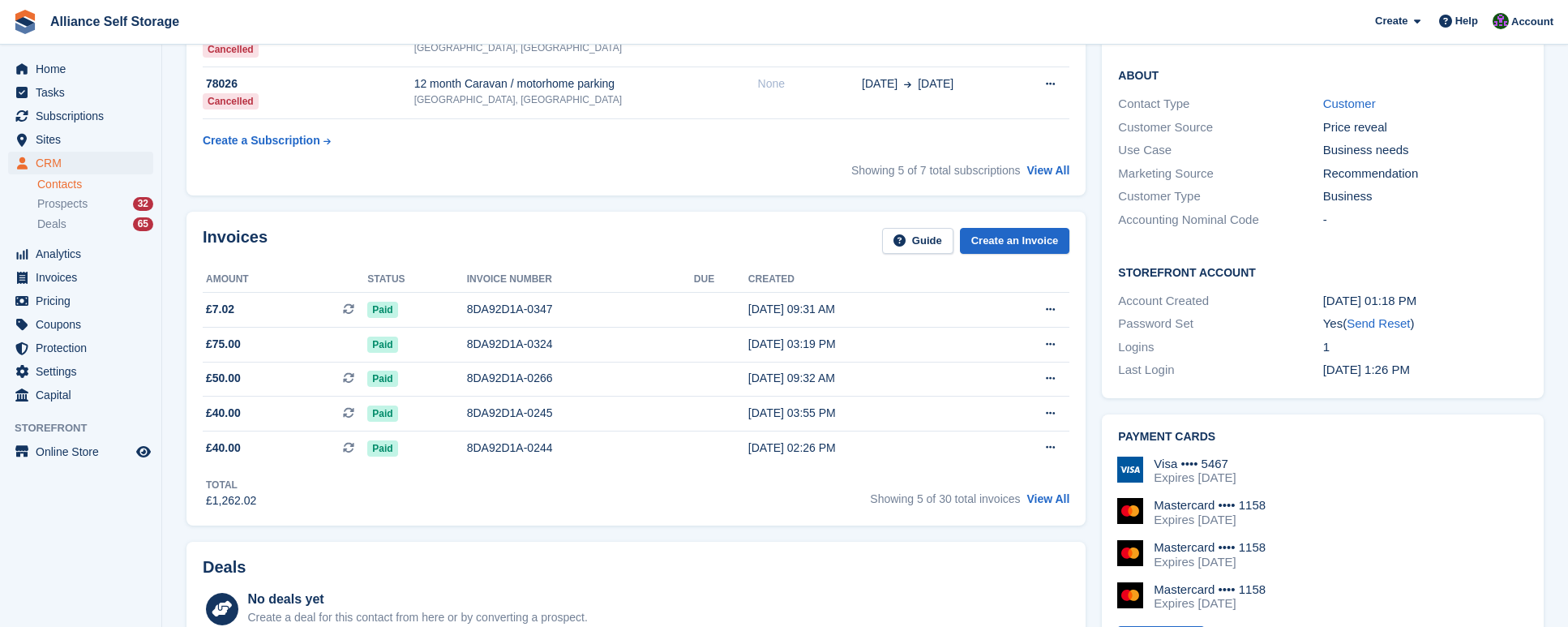
scroll to position [324, 0]
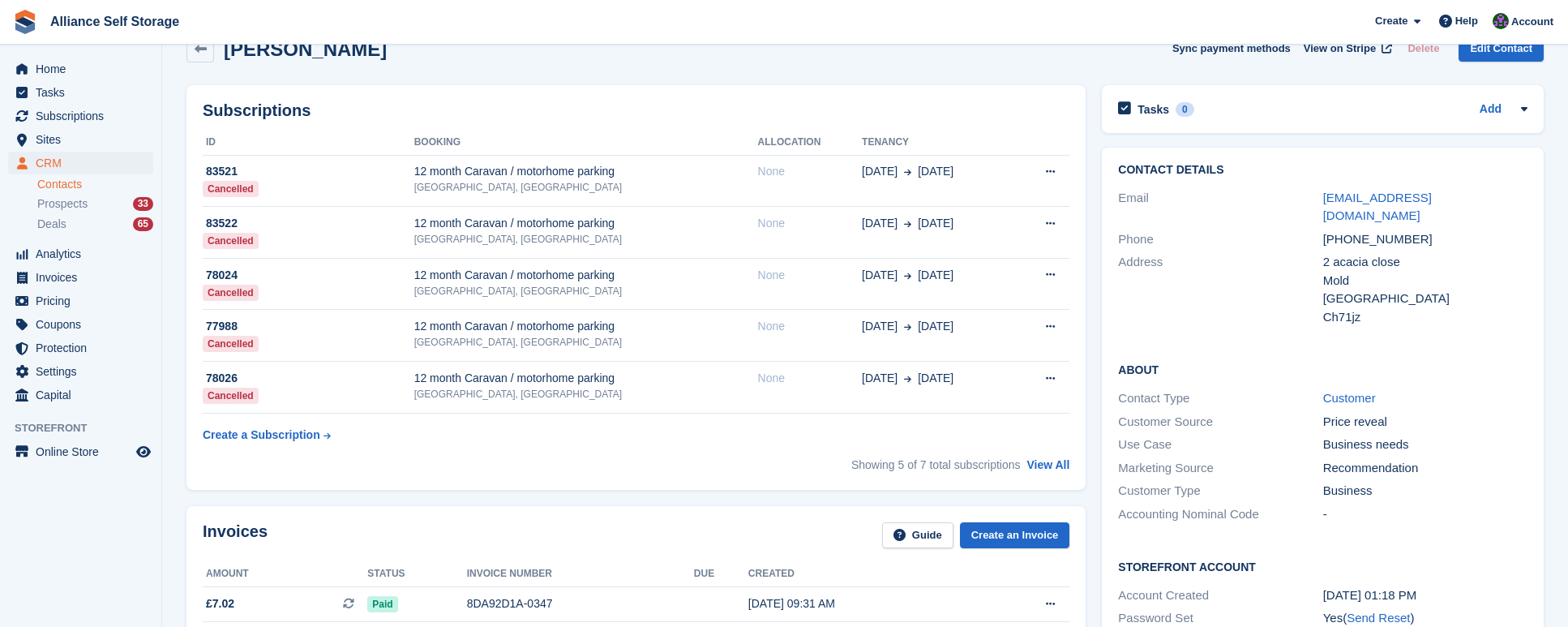
scroll to position [162, 0]
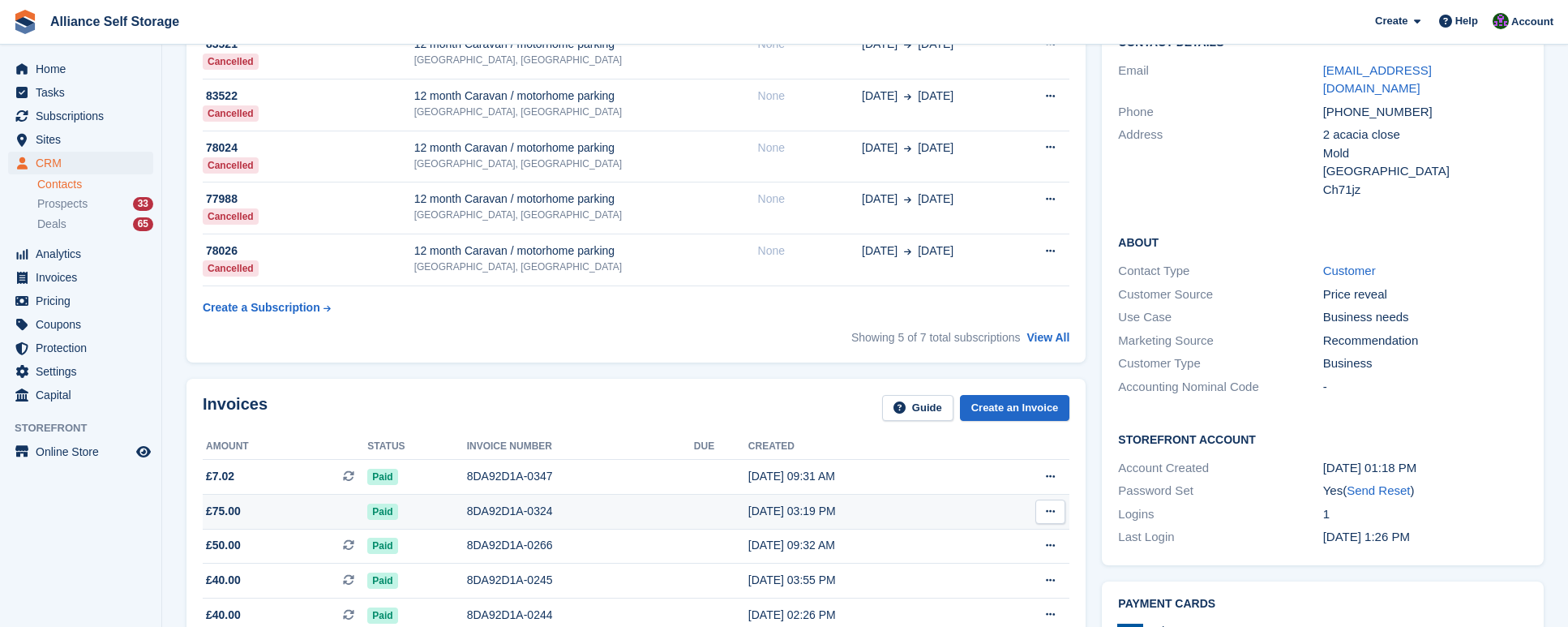
click at [494, 515] on div "8DA92D1A-0324" at bounding box center [580, 511] width 227 height 17
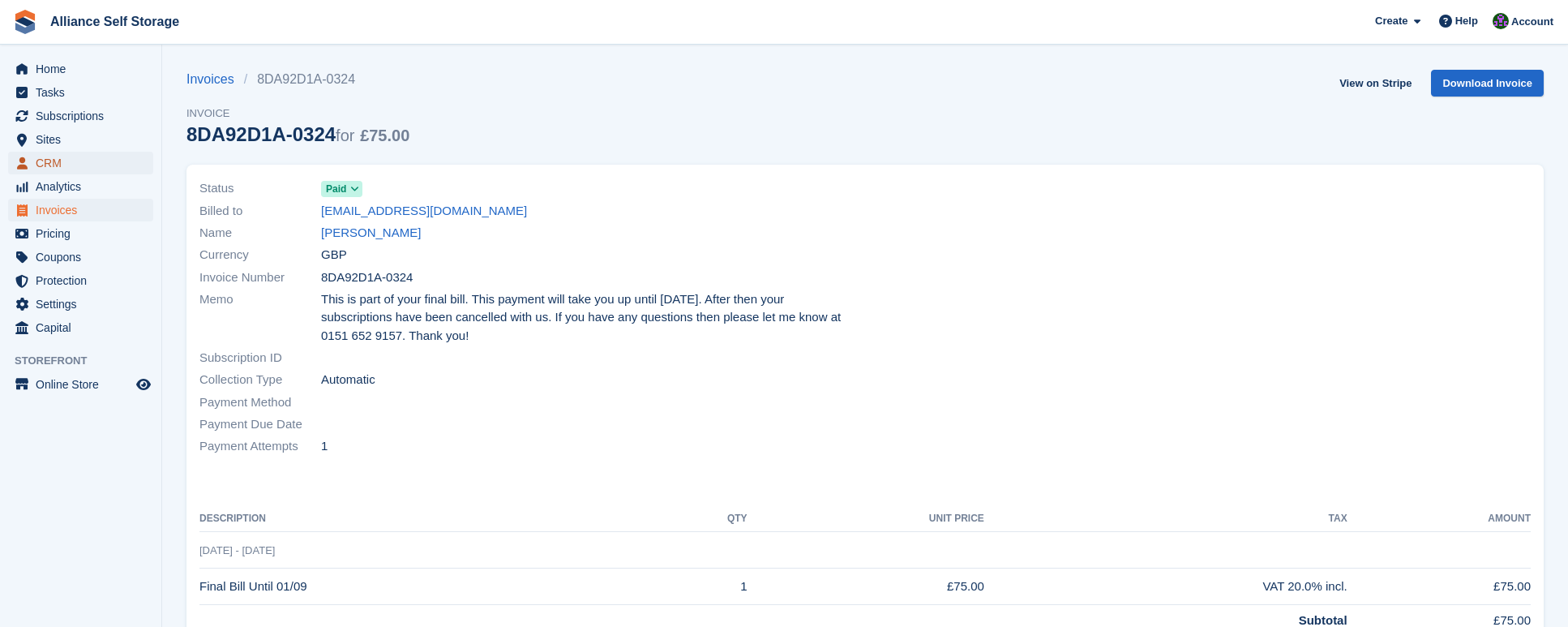
click at [54, 158] on span "CRM" at bounding box center [84, 163] width 97 height 23
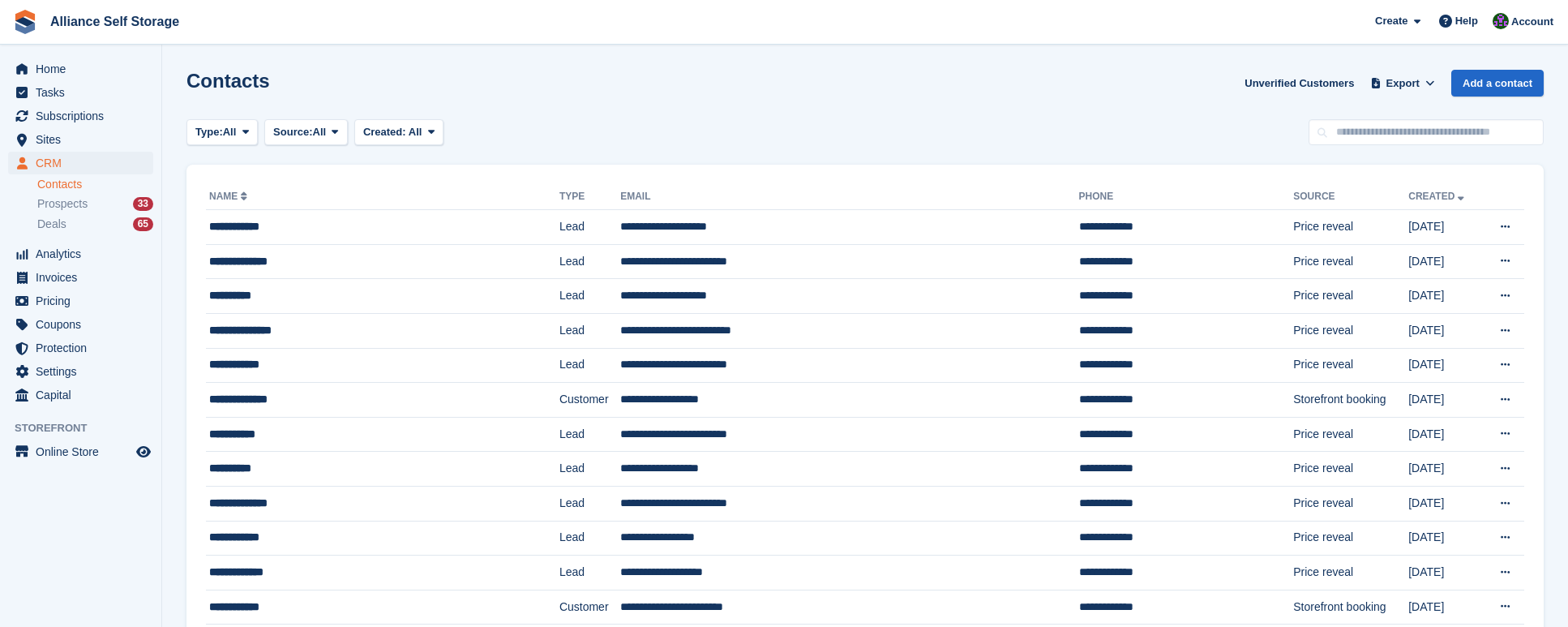
click at [1149, 131] on div "Type: All All Lead Customer Source: All All Storefront Backoffice Pre-Opening i…" at bounding box center [865, 132] width 1357 height 27
